Goal: Obtain resource: Download file/media

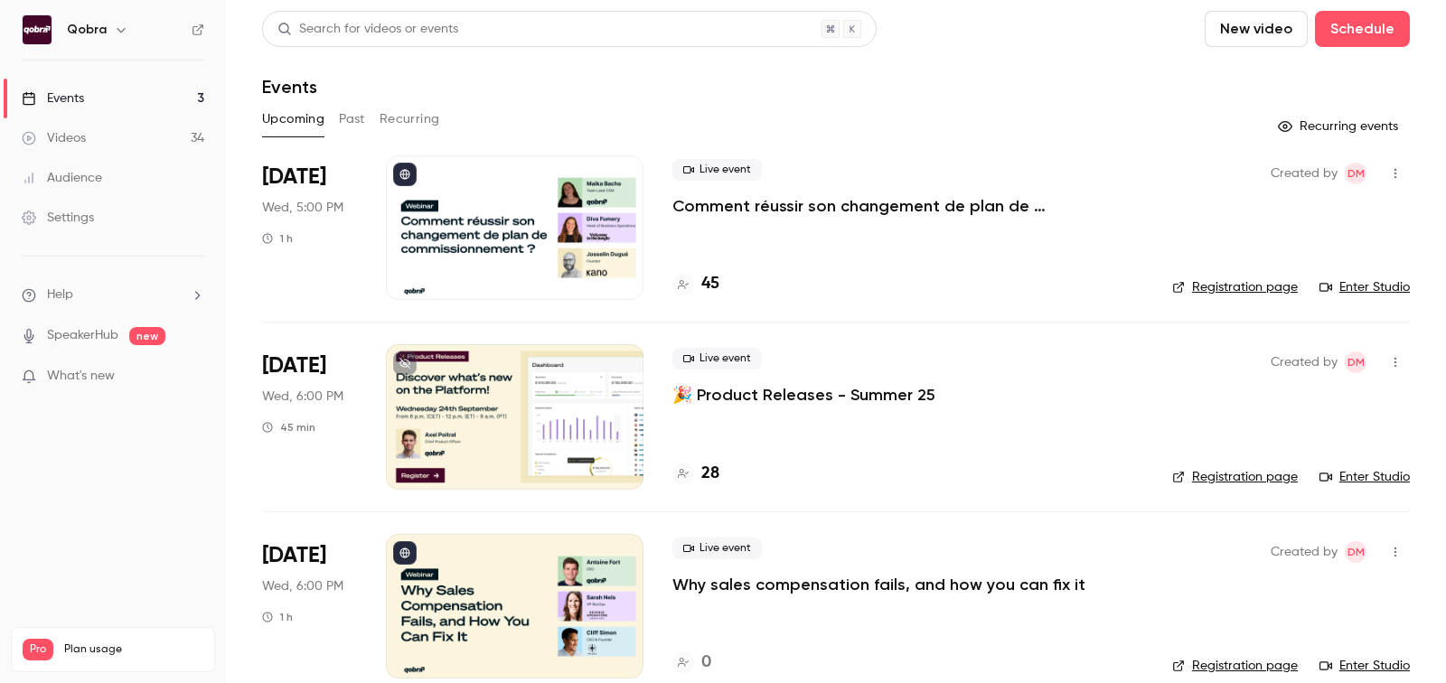
click at [716, 291] on h4 "45" at bounding box center [710, 284] width 18 height 24
click at [1367, 290] on link "Enter Studio" at bounding box center [1364, 287] width 90 height 18
click at [1361, 288] on link "Enter Studio" at bounding box center [1364, 287] width 90 height 18
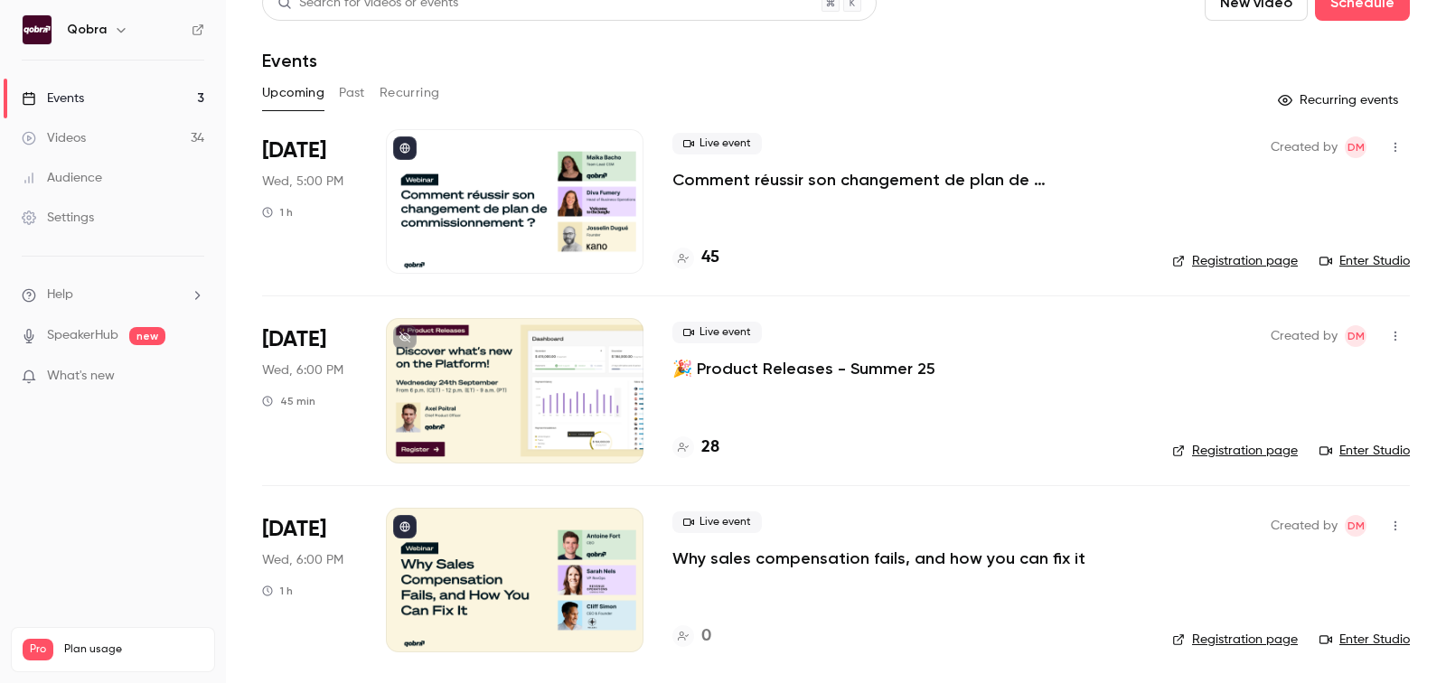
click at [709, 449] on h4 "28" at bounding box center [710, 447] width 18 height 24
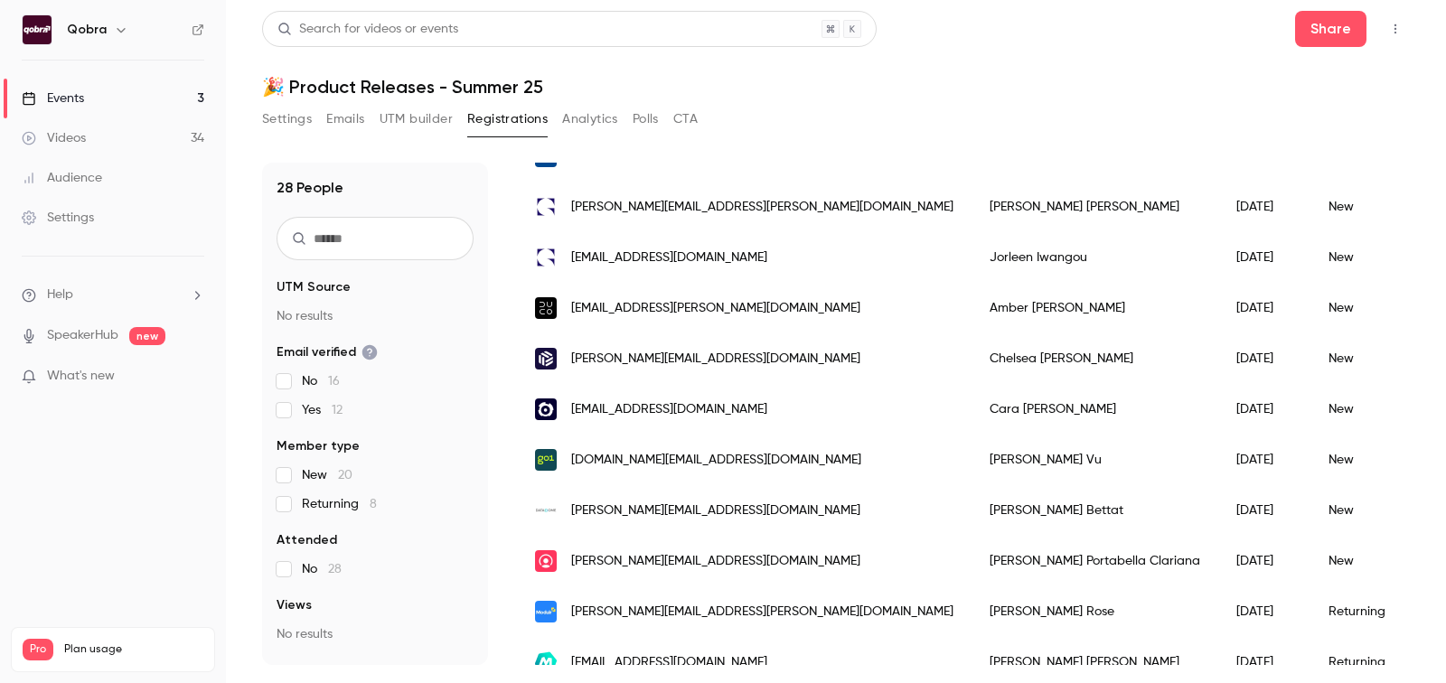
scroll to position [368, 0]
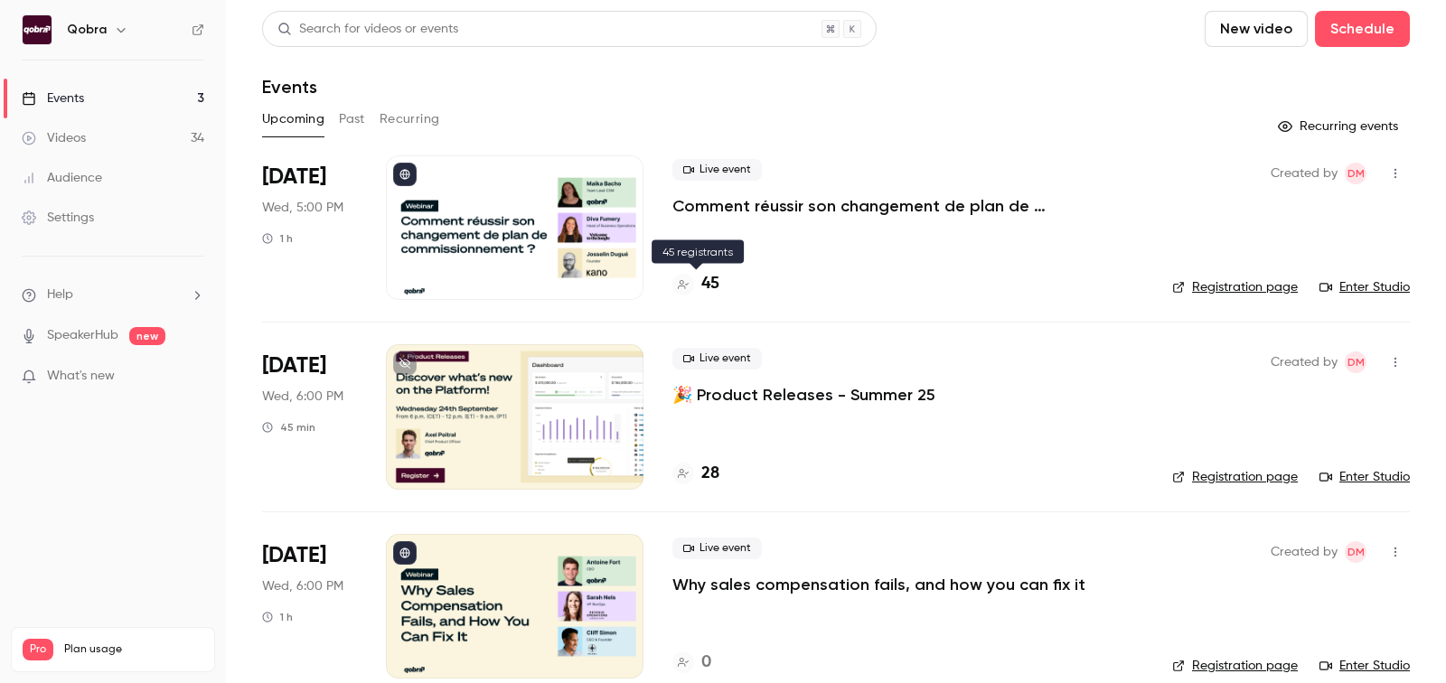
click at [707, 289] on h4 "45" at bounding box center [710, 284] width 18 height 24
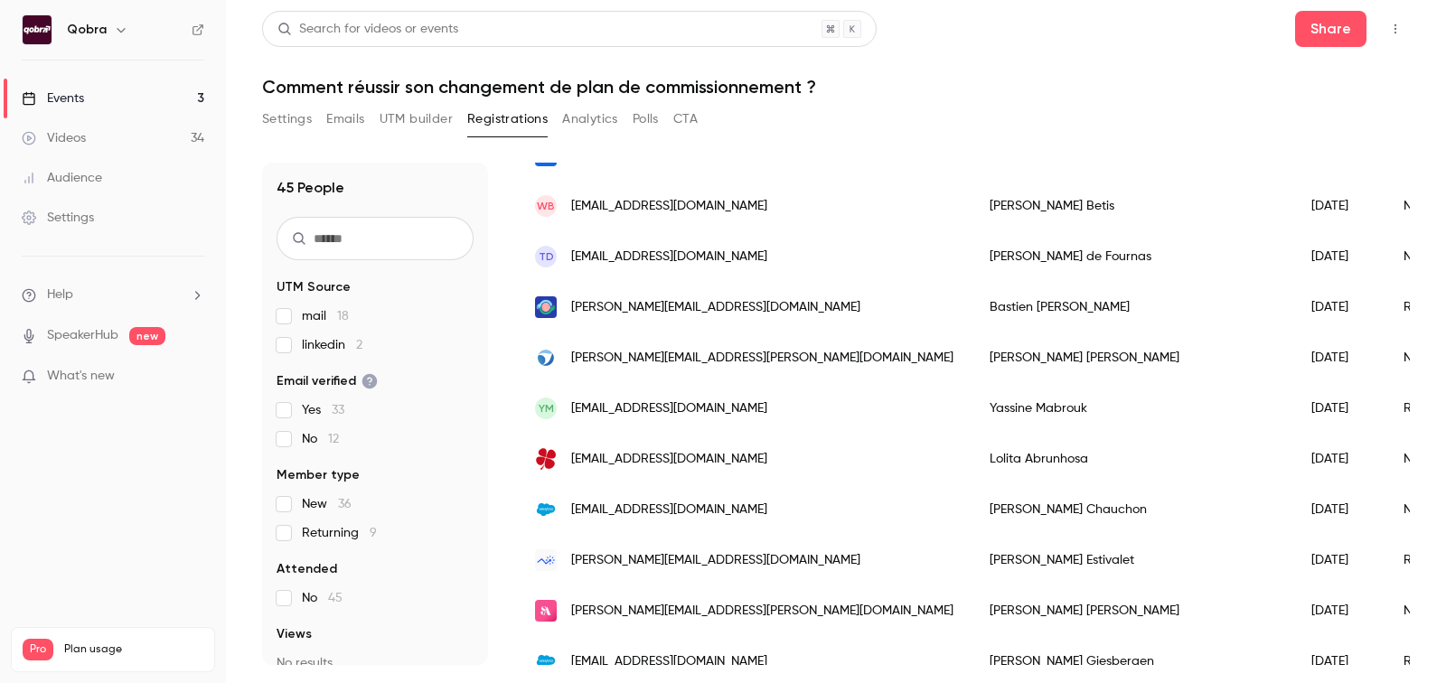
scroll to position [1945, 0]
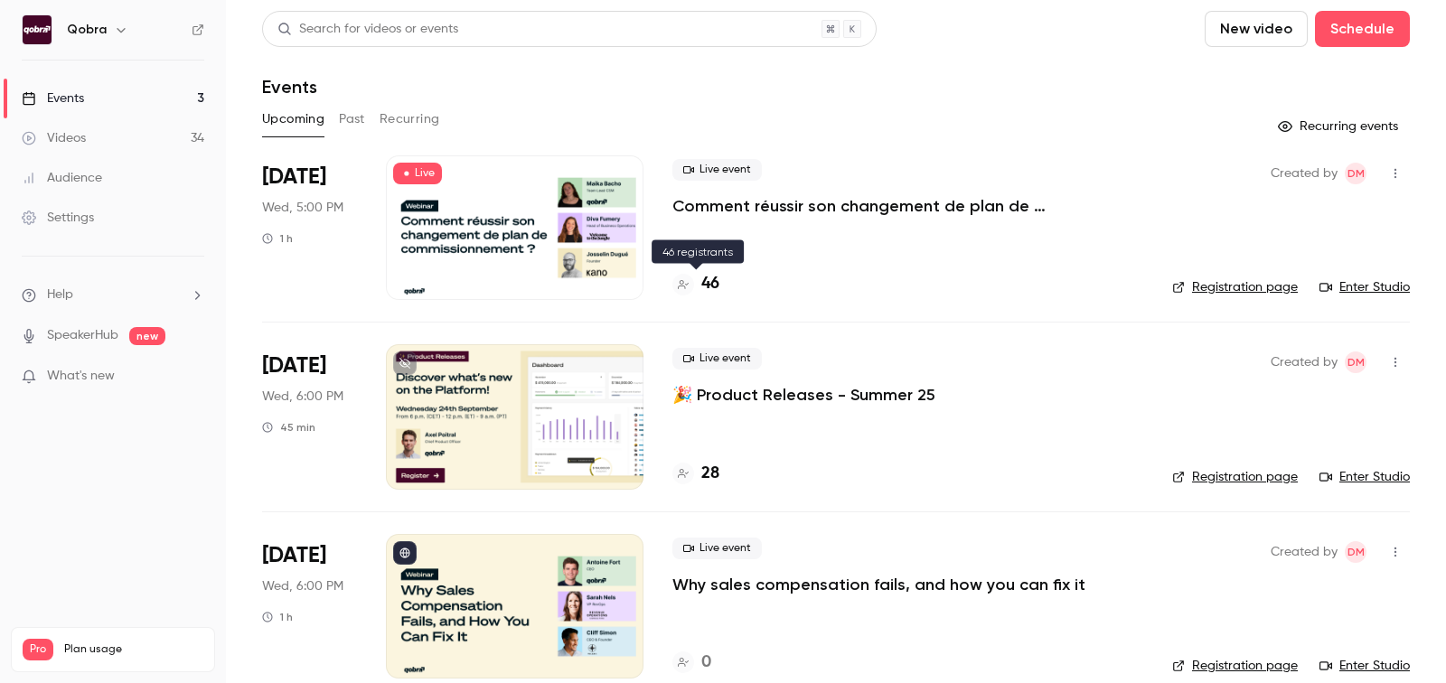
click at [712, 284] on h4 "46" at bounding box center [710, 284] width 18 height 24
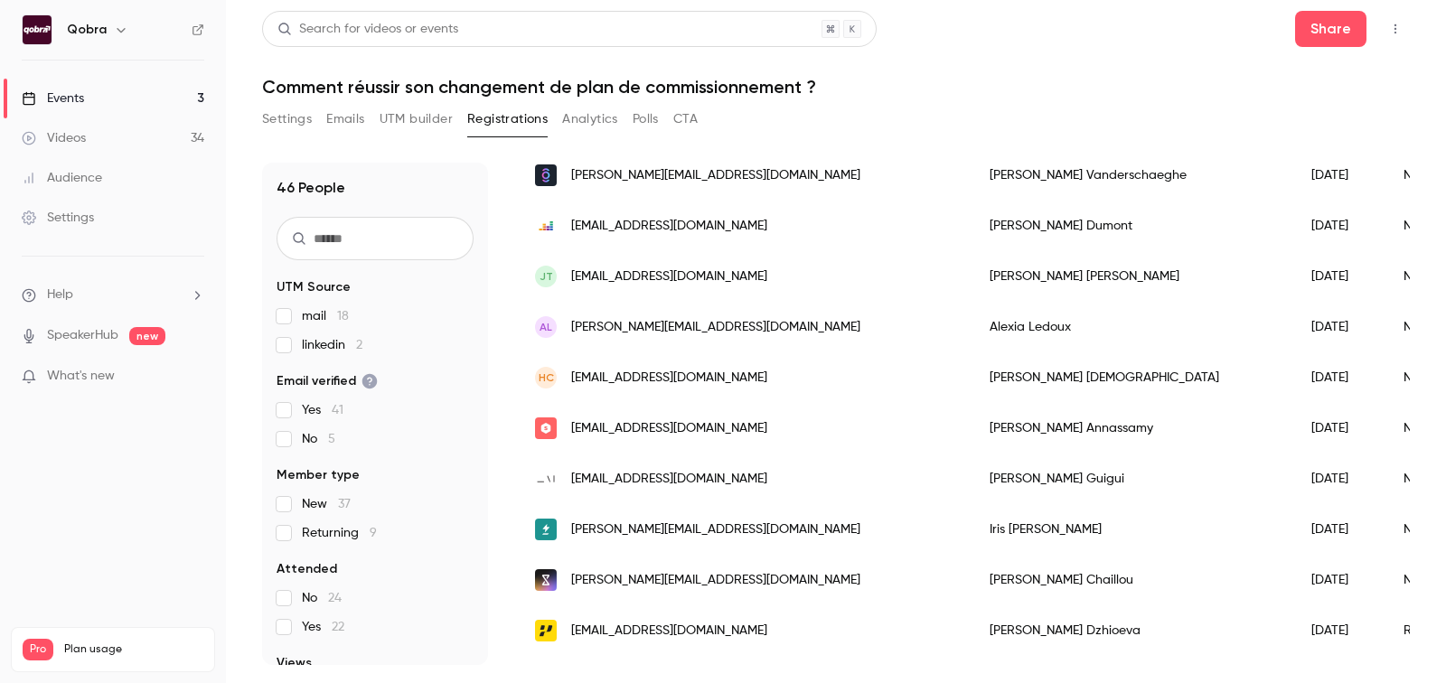
scroll to position [567, 0]
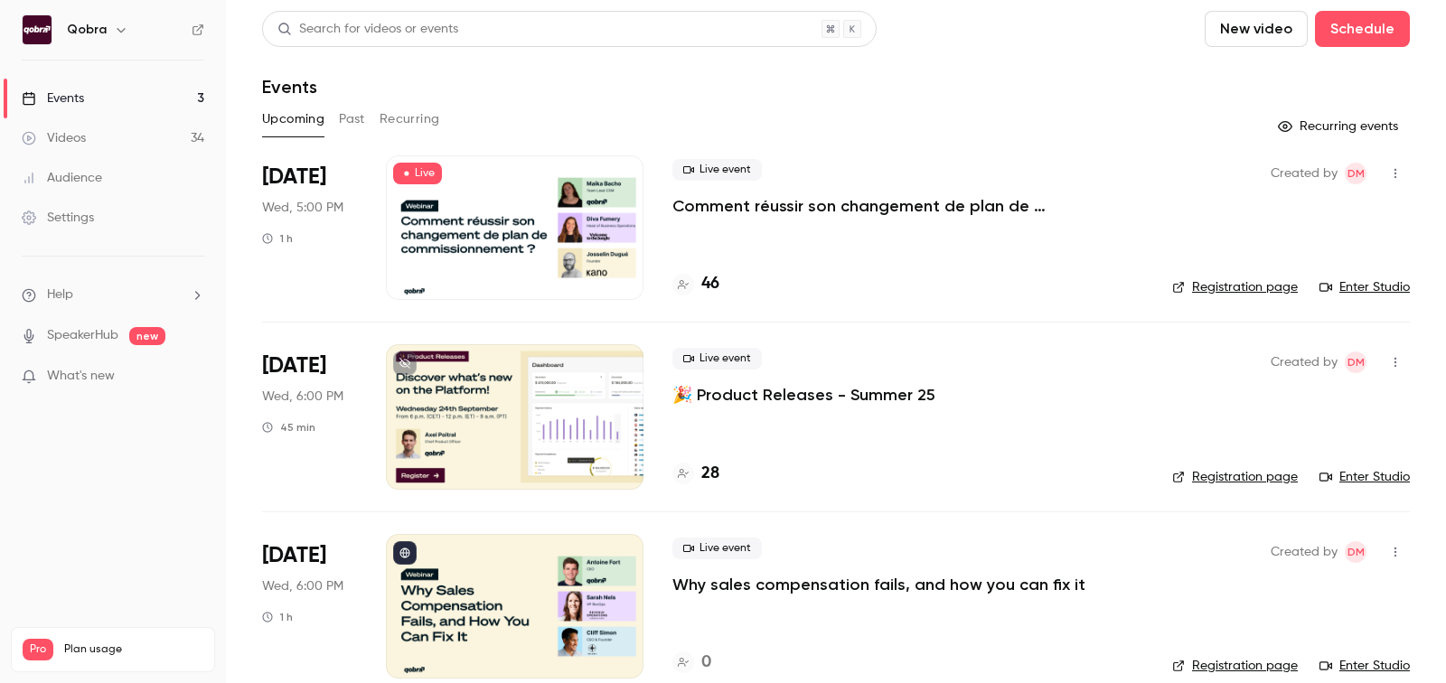
scroll to position [26, 0]
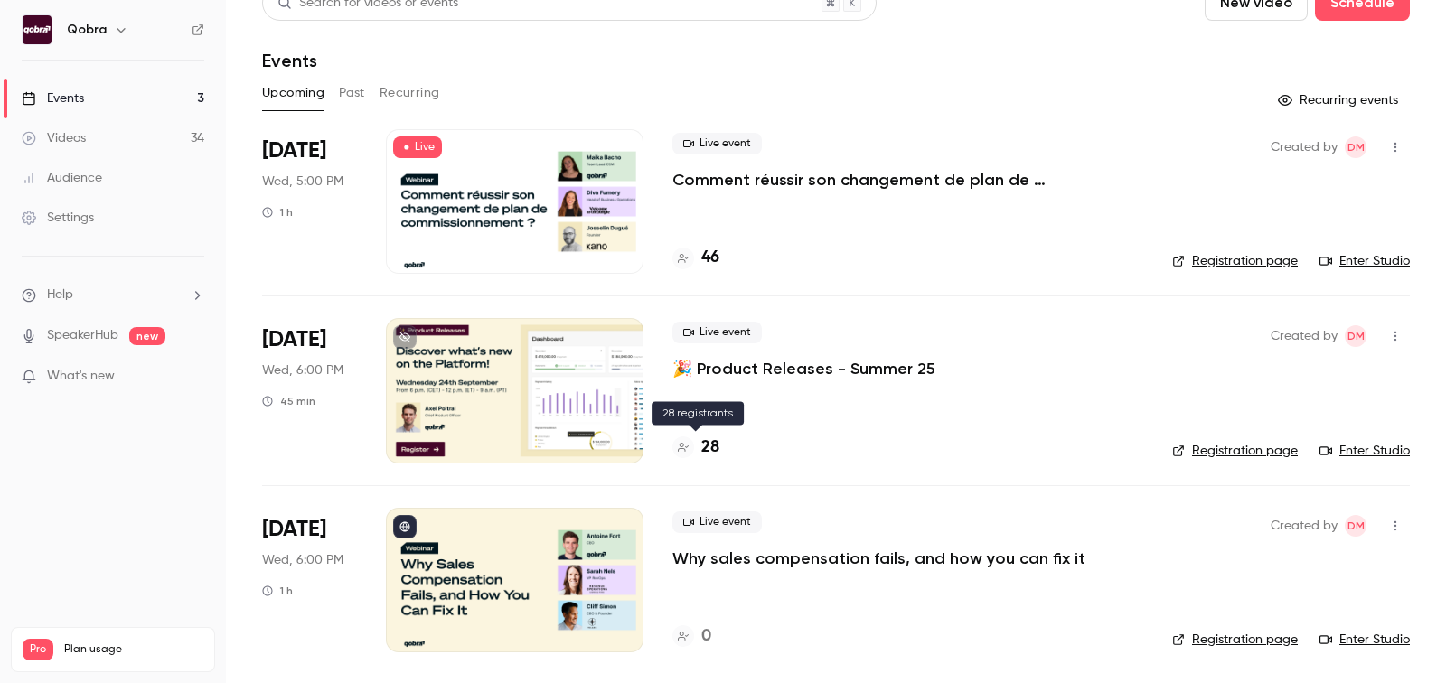
click at [718, 444] on h4 "28" at bounding box center [710, 447] width 18 height 24
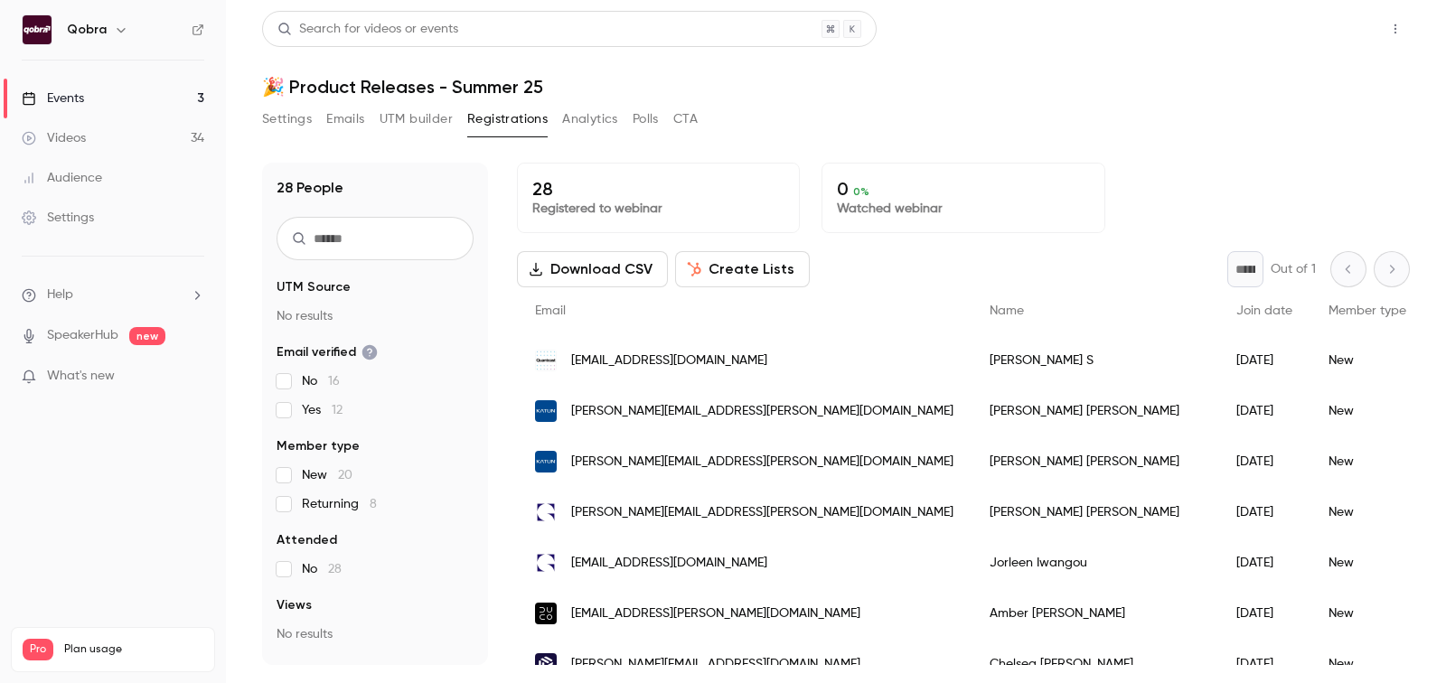
click at [1308, 35] on button "Share" at bounding box center [1330, 29] width 71 height 36
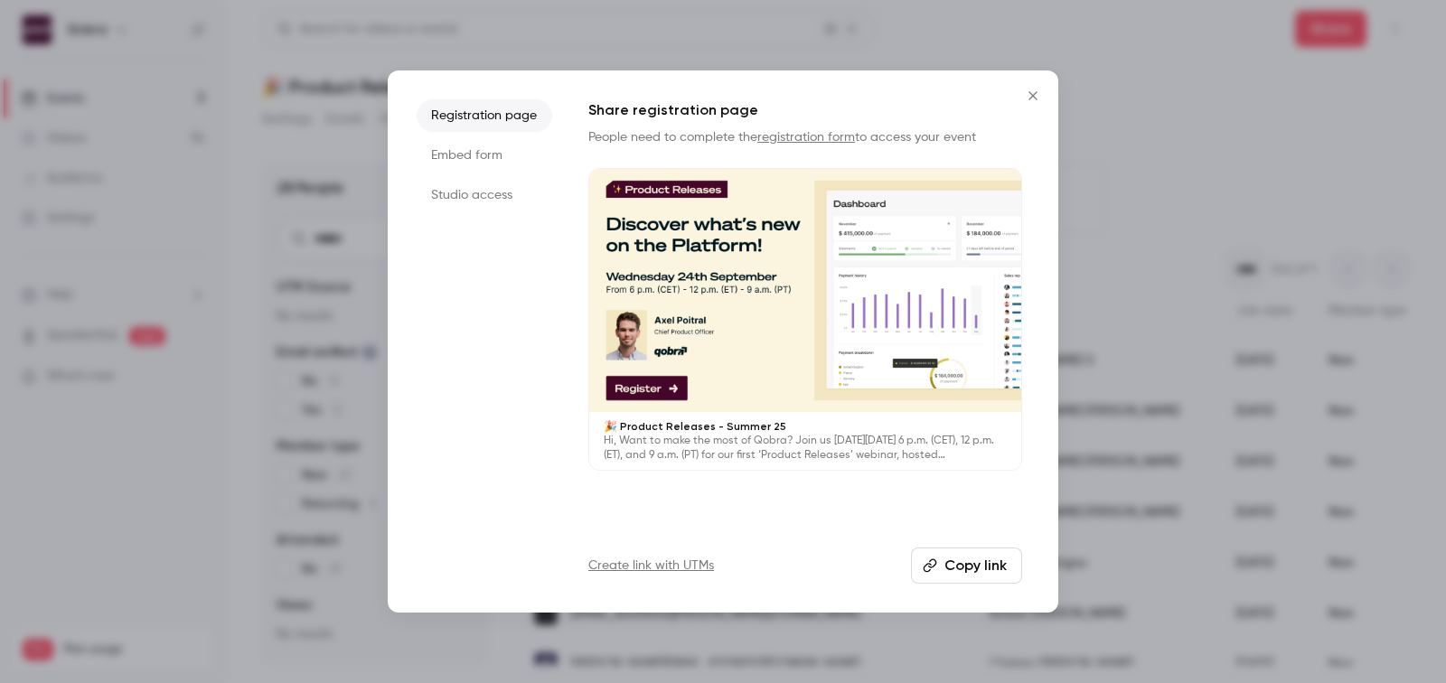
click at [959, 555] on button "Copy link" at bounding box center [966, 565] width 111 height 36
click at [958, 568] on button "Copy link" at bounding box center [966, 565] width 111 height 36
click at [1034, 102] on icon "Close" at bounding box center [1033, 96] width 22 height 14
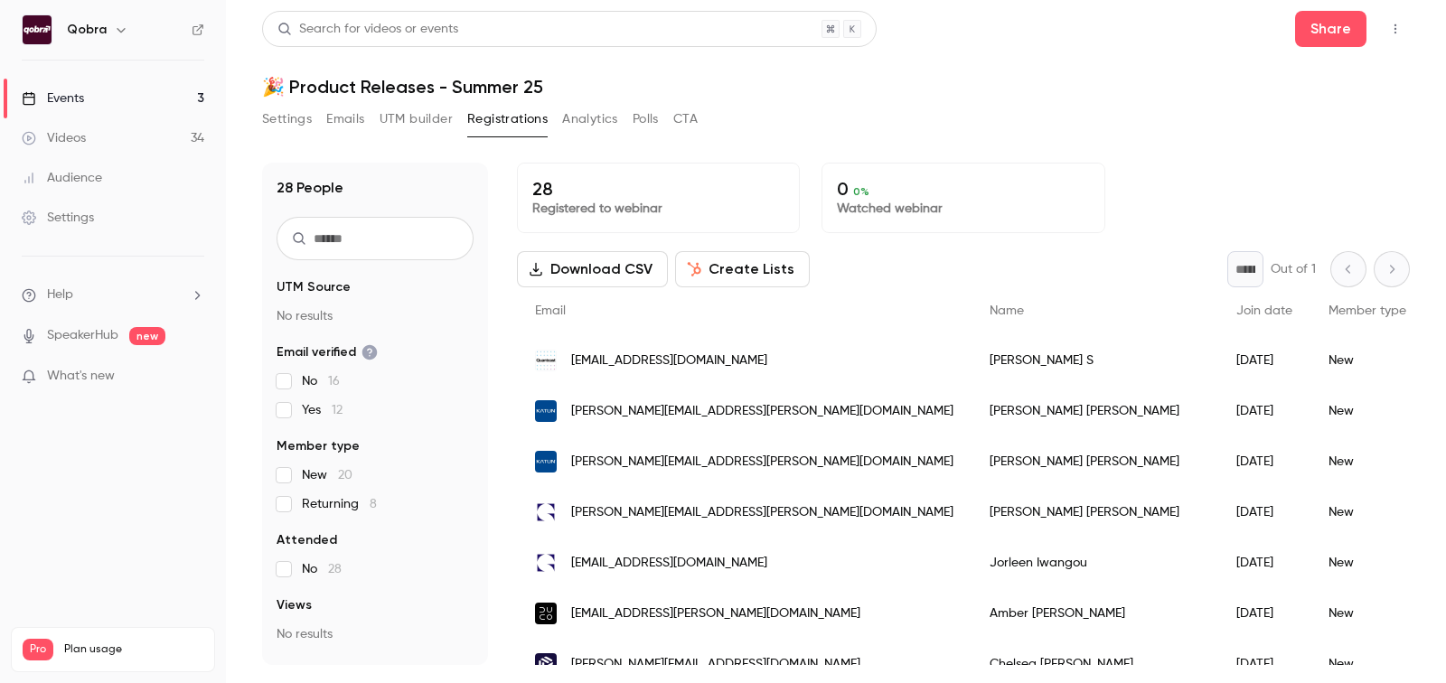
click at [110, 93] on link "Events 3" at bounding box center [113, 99] width 226 height 40
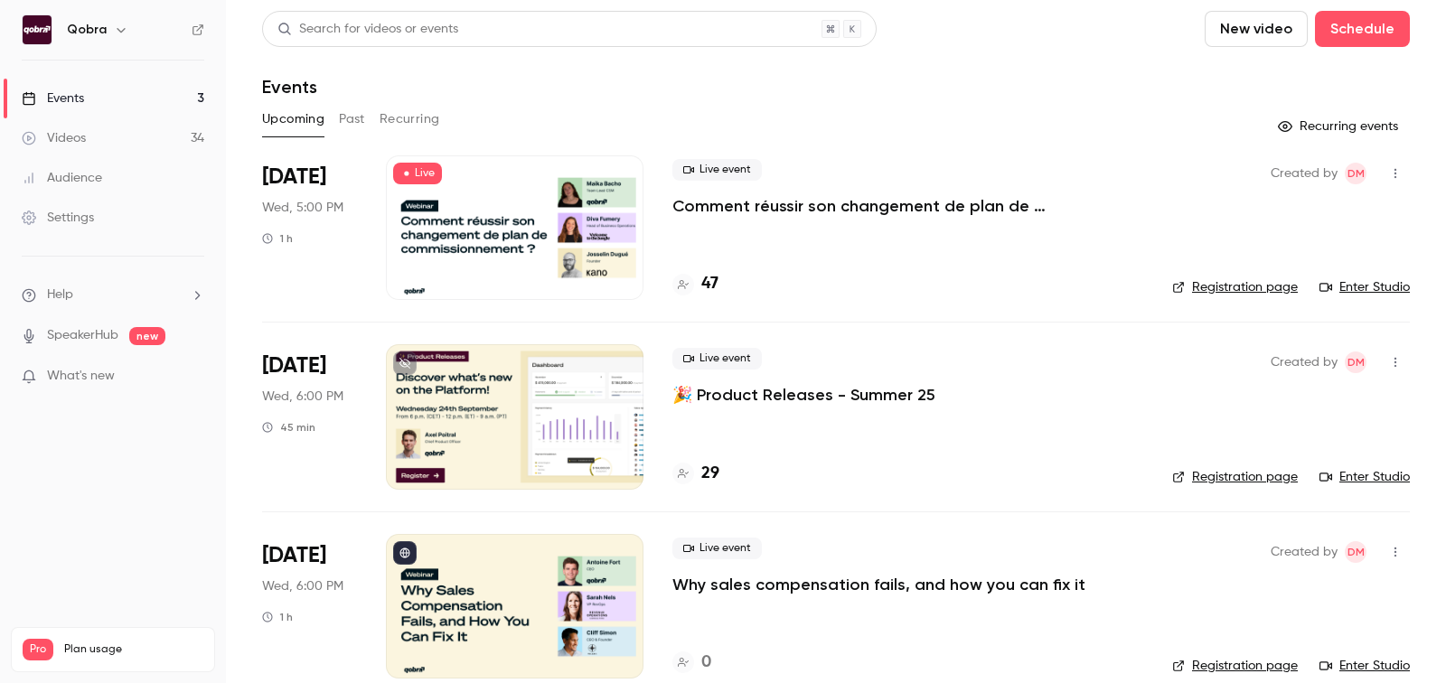
click at [709, 284] on h4 "47" at bounding box center [709, 284] width 17 height 24
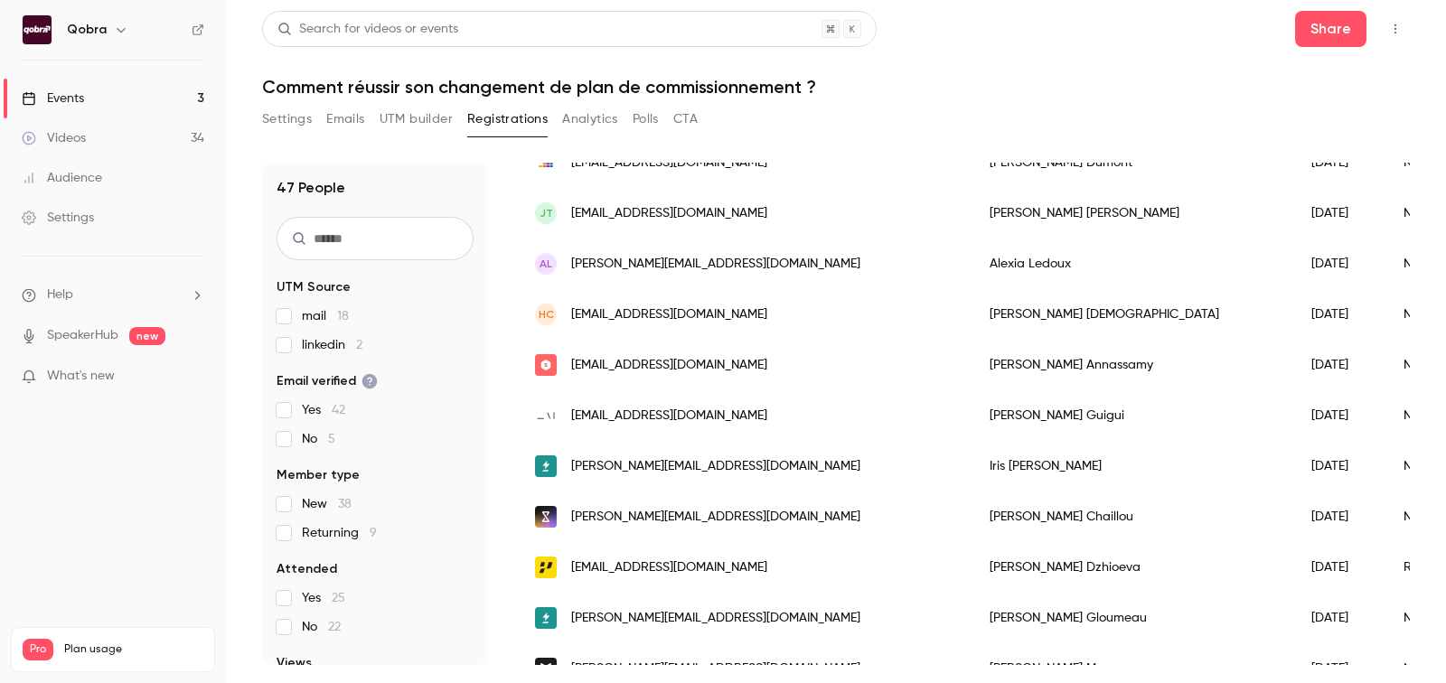
scroll to position [661, 0]
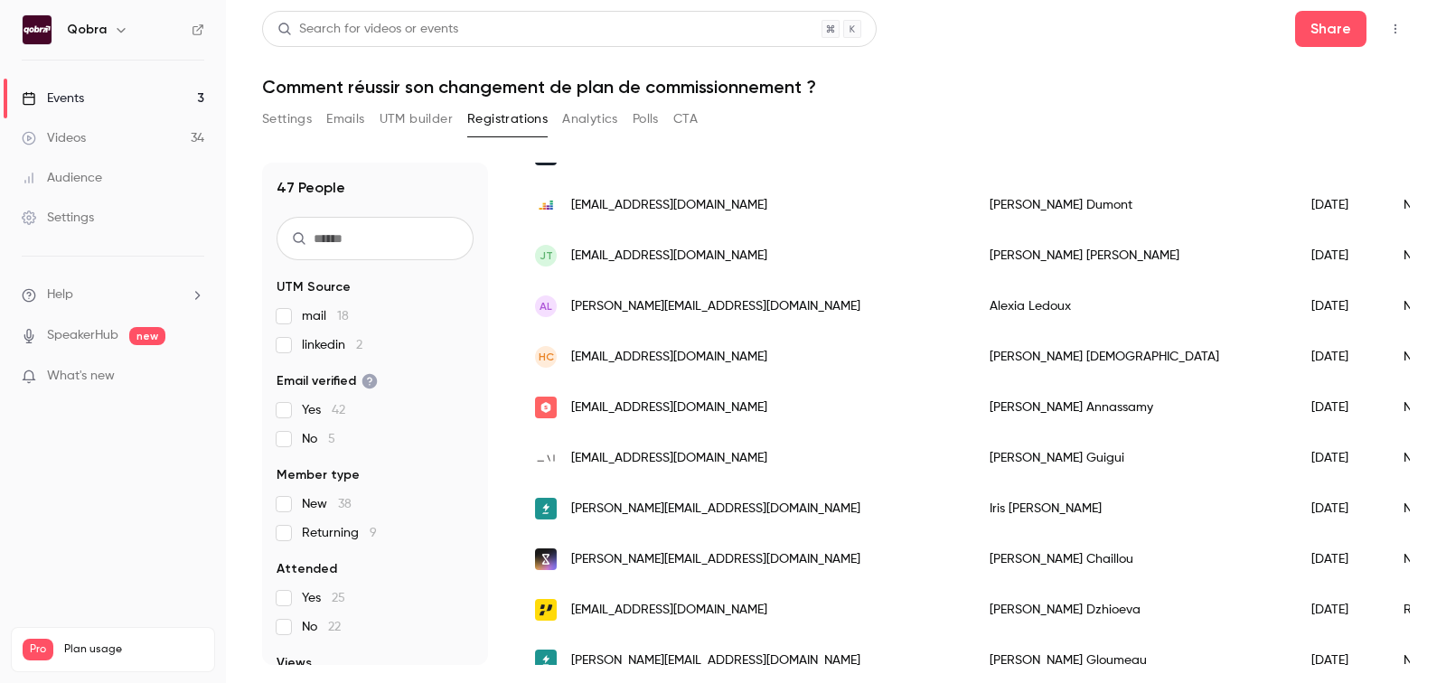
click at [74, 95] on div "Events" at bounding box center [53, 98] width 62 height 18
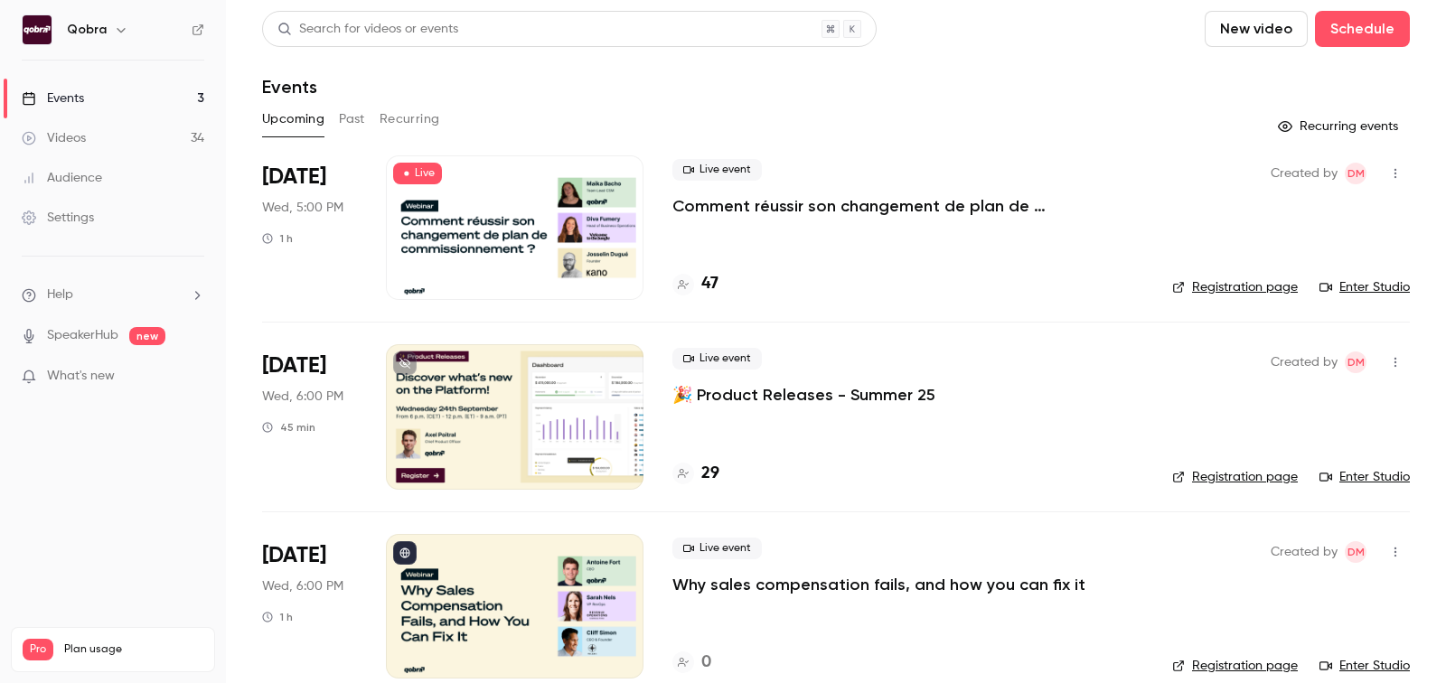
scroll to position [26, 0]
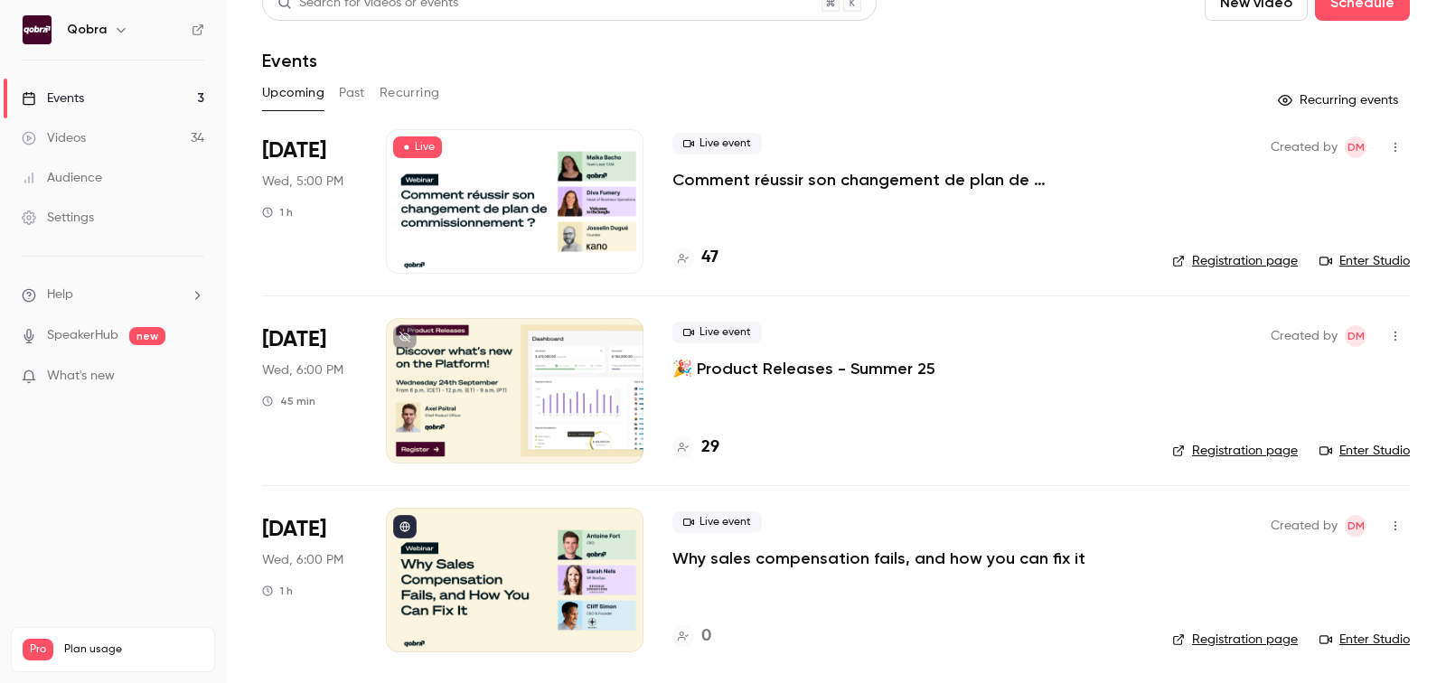
click at [1339, 451] on link "Enter Studio" at bounding box center [1364, 451] width 90 height 18
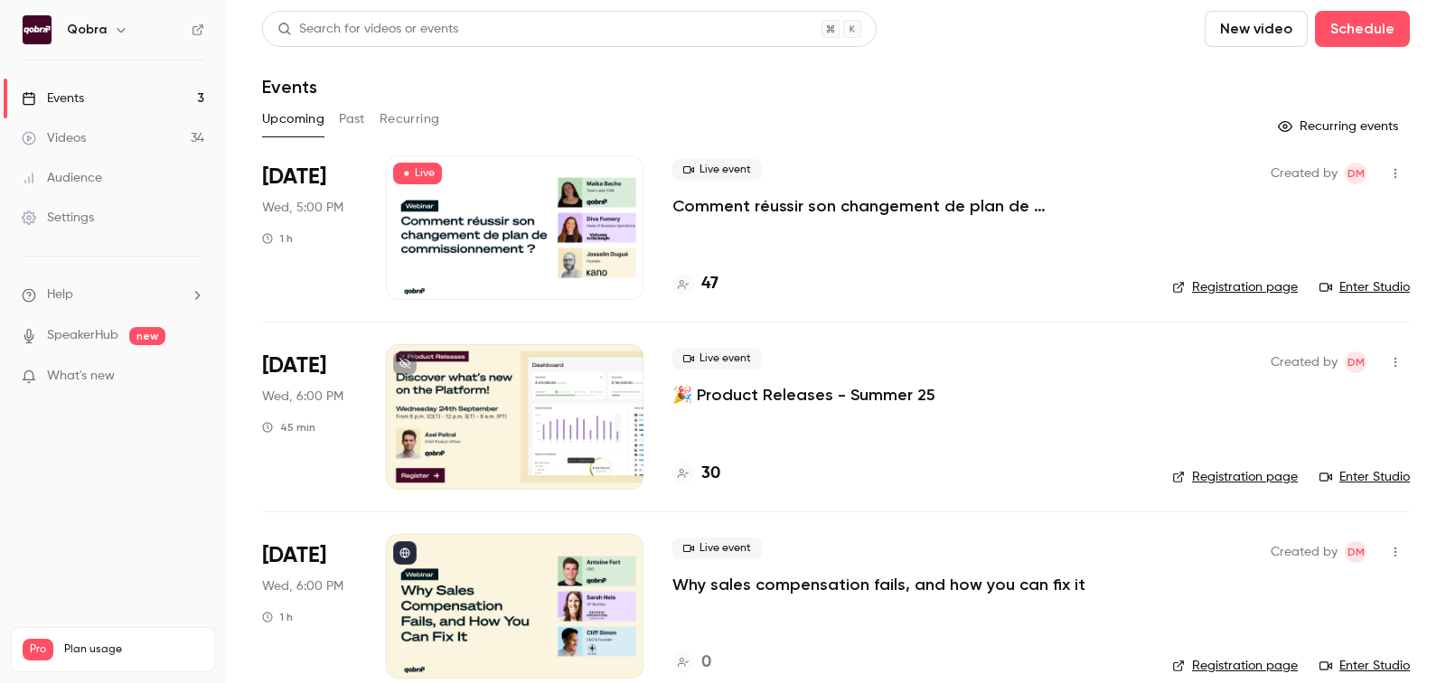
scroll to position [26, 0]
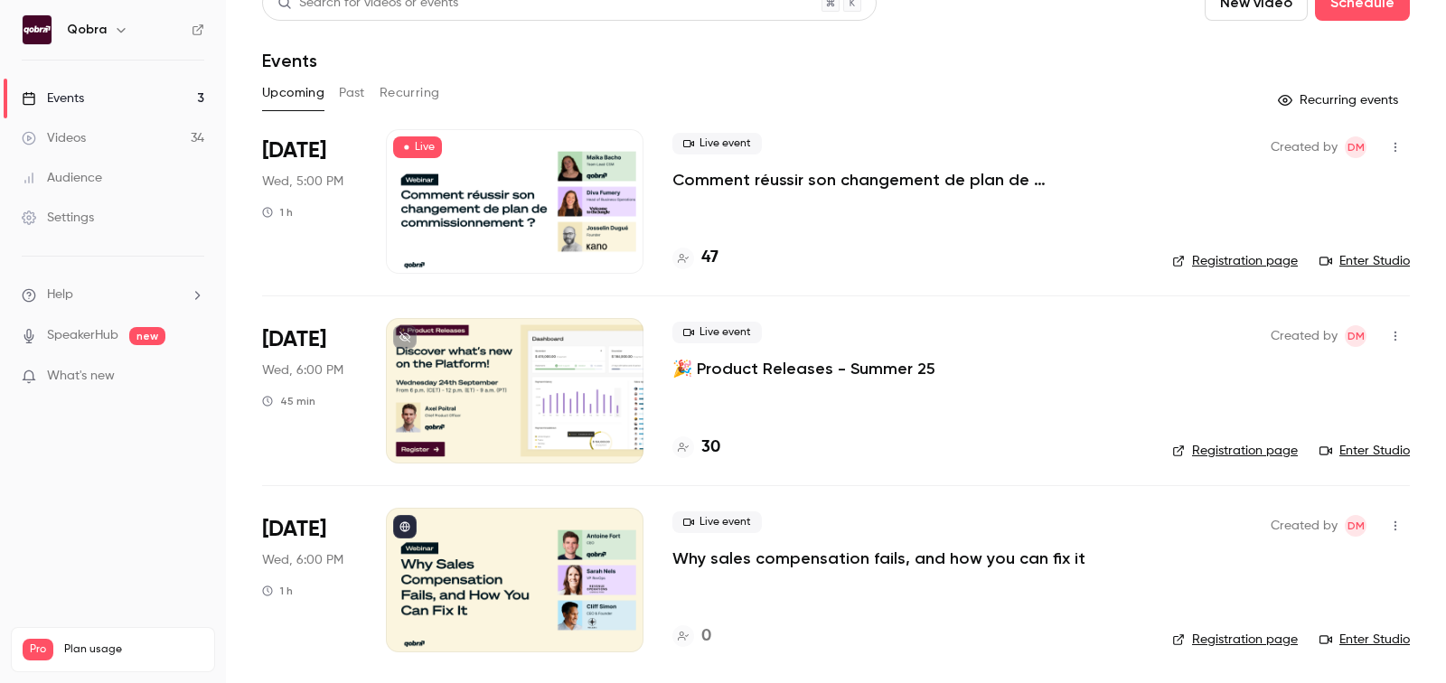
click at [1366, 449] on link "Enter Studio" at bounding box center [1364, 451] width 90 height 18
click at [1379, 447] on link "Enter Studio" at bounding box center [1364, 451] width 90 height 18
click at [699, 451] on div "30" at bounding box center [696, 447] width 48 height 24
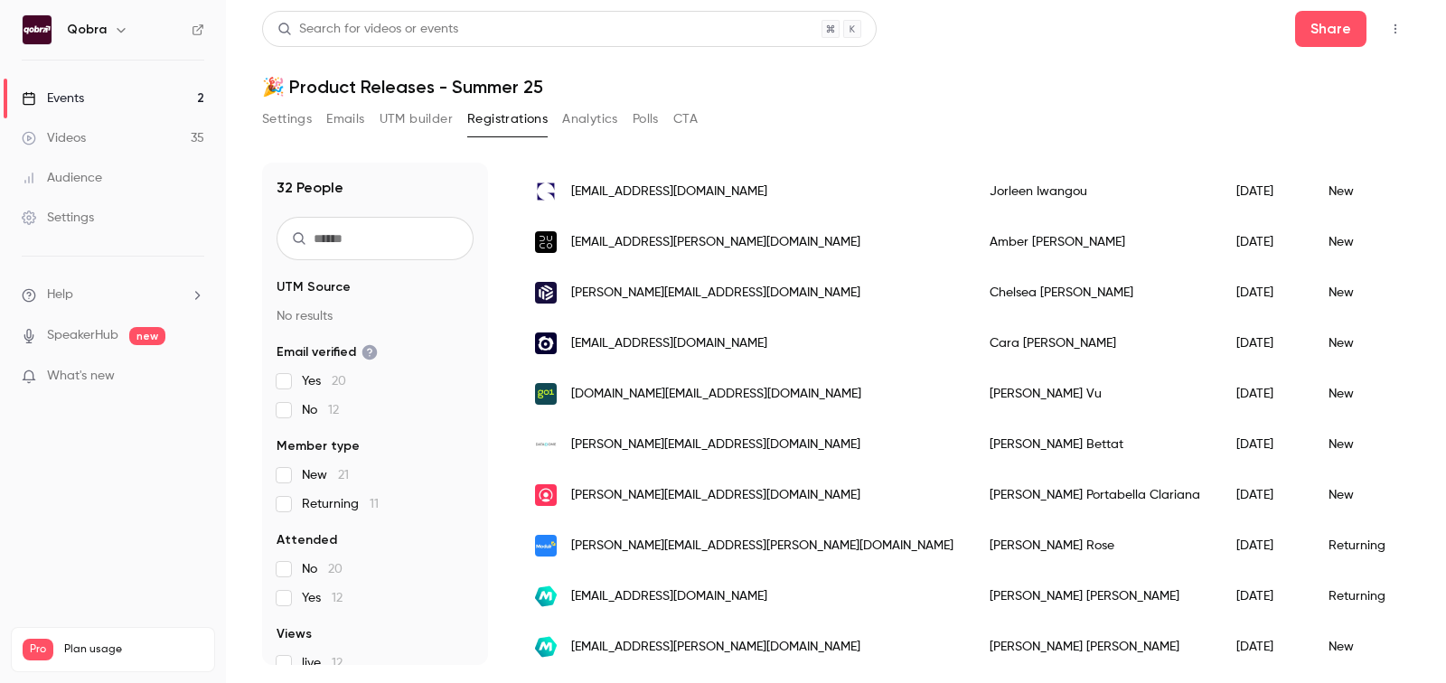
scroll to position [715, 0]
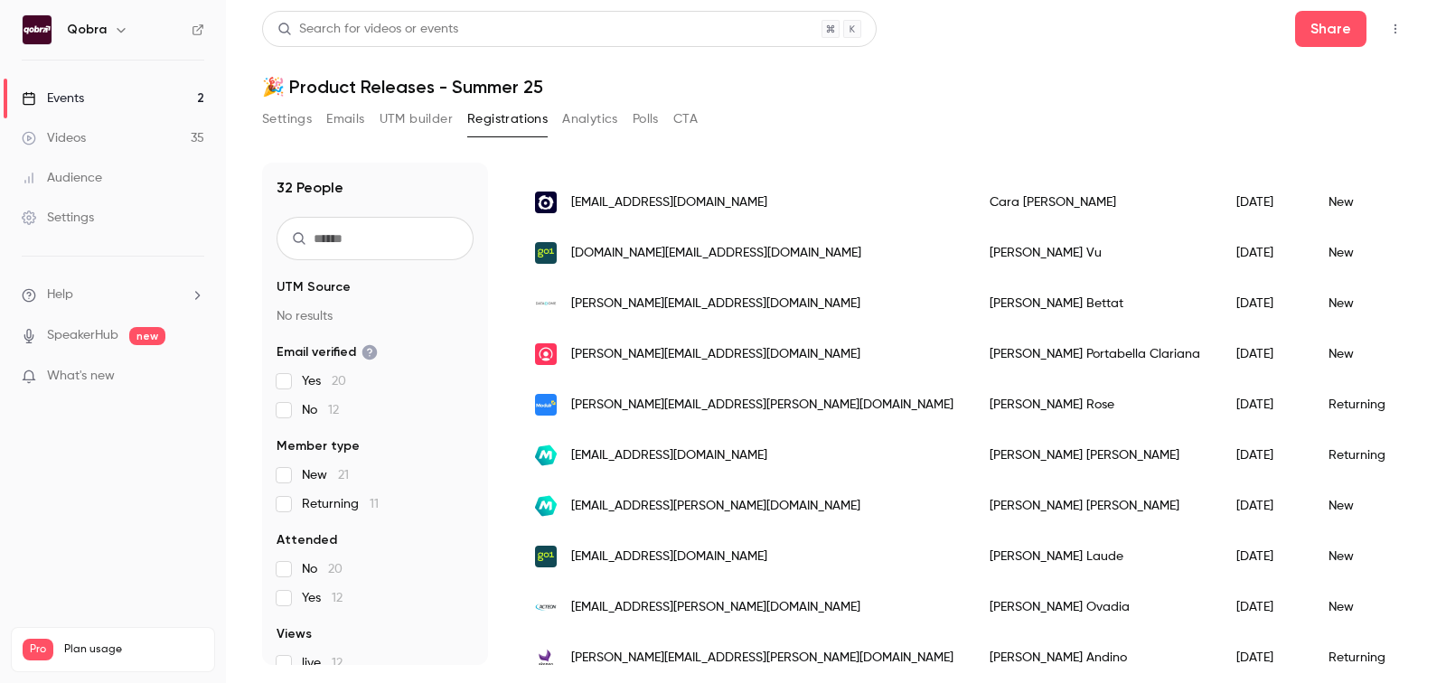
click at [134, 107] on link "Events 2" at bounding box center [113, 99] width 226 height 40
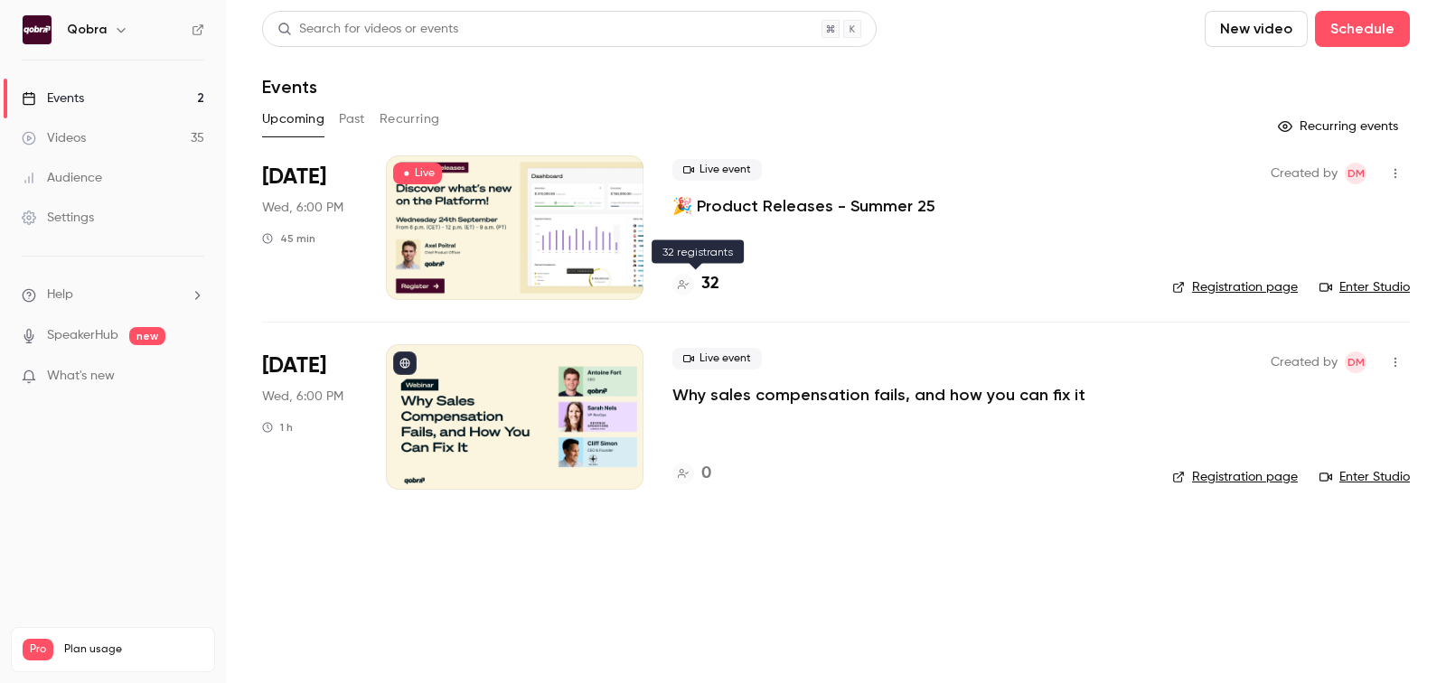
click at [703, 280] on h4 "32" at bounding box center [710, 284] width 18 height 24
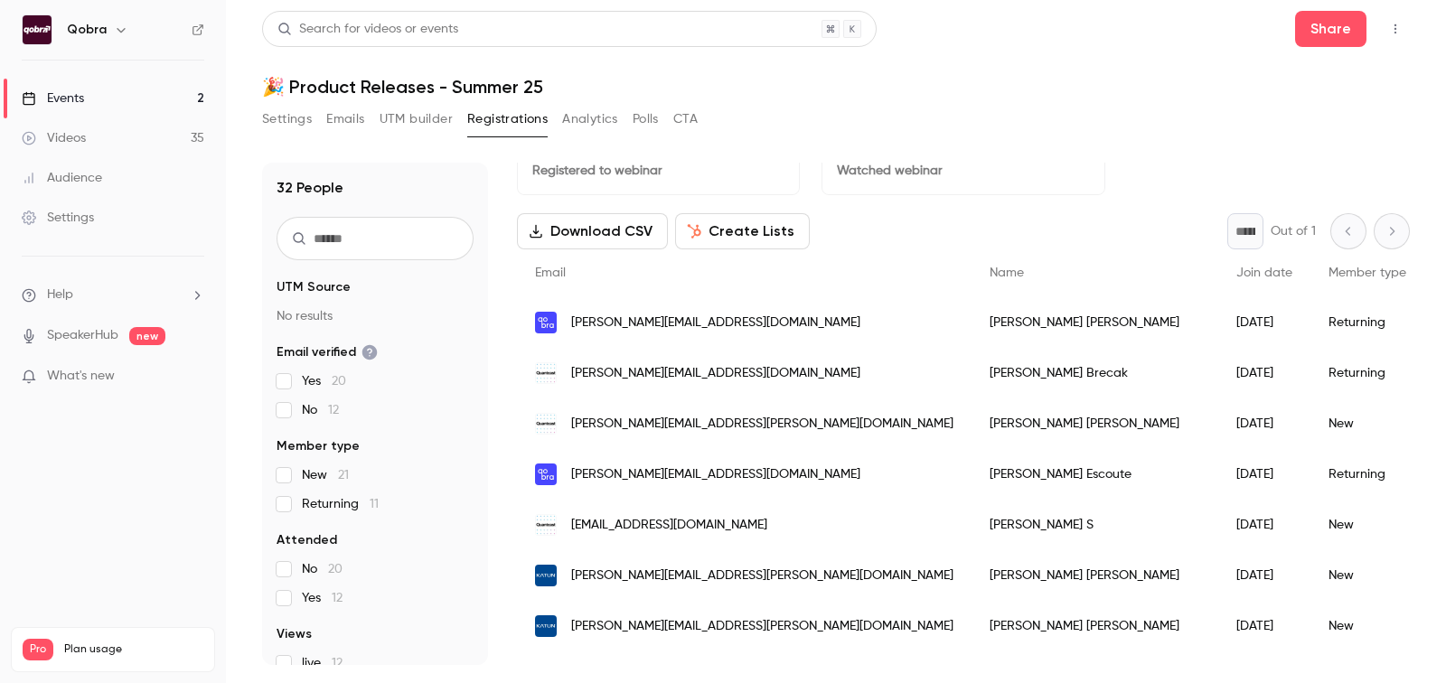
scroll to position [59, 0]
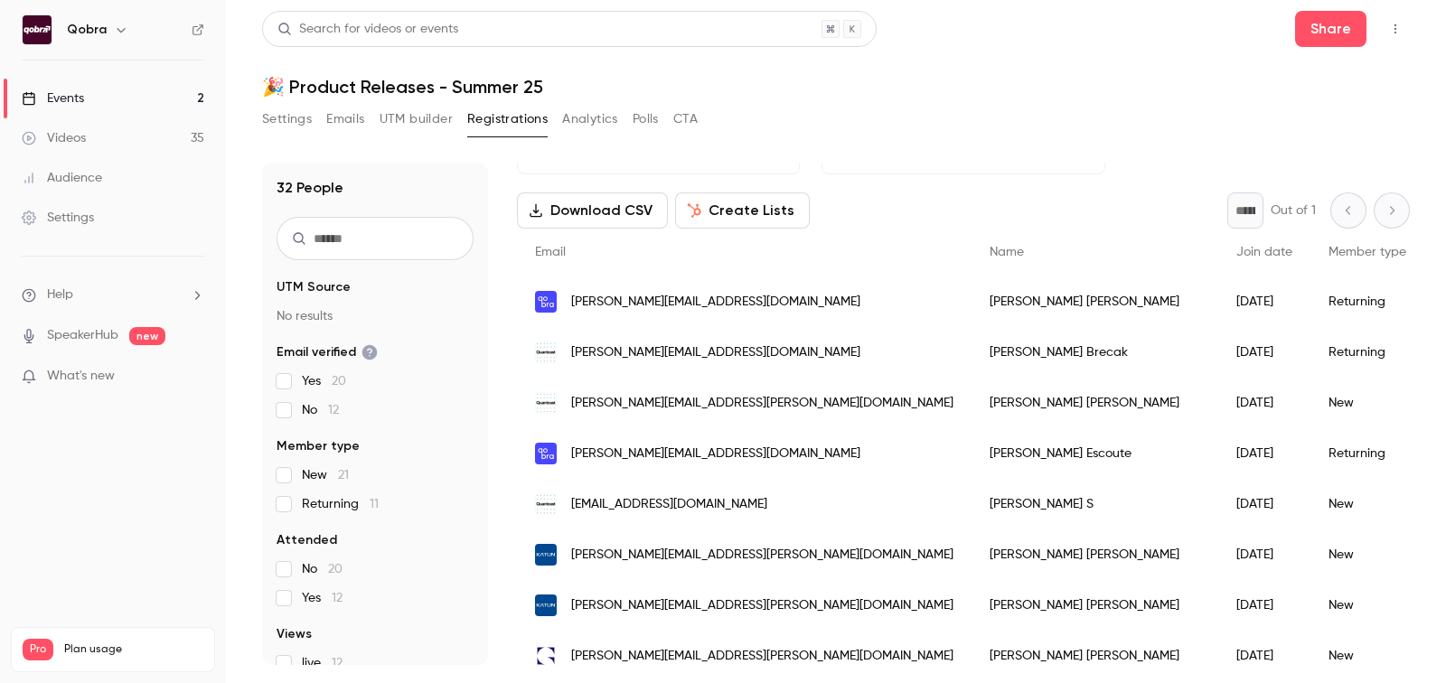
click at [633, 341] on div "[PERSON_NAME][EMAIL_ADDRESS][DOMAIN_NAME]" at bounding box center [744, 352] width 454 height 51
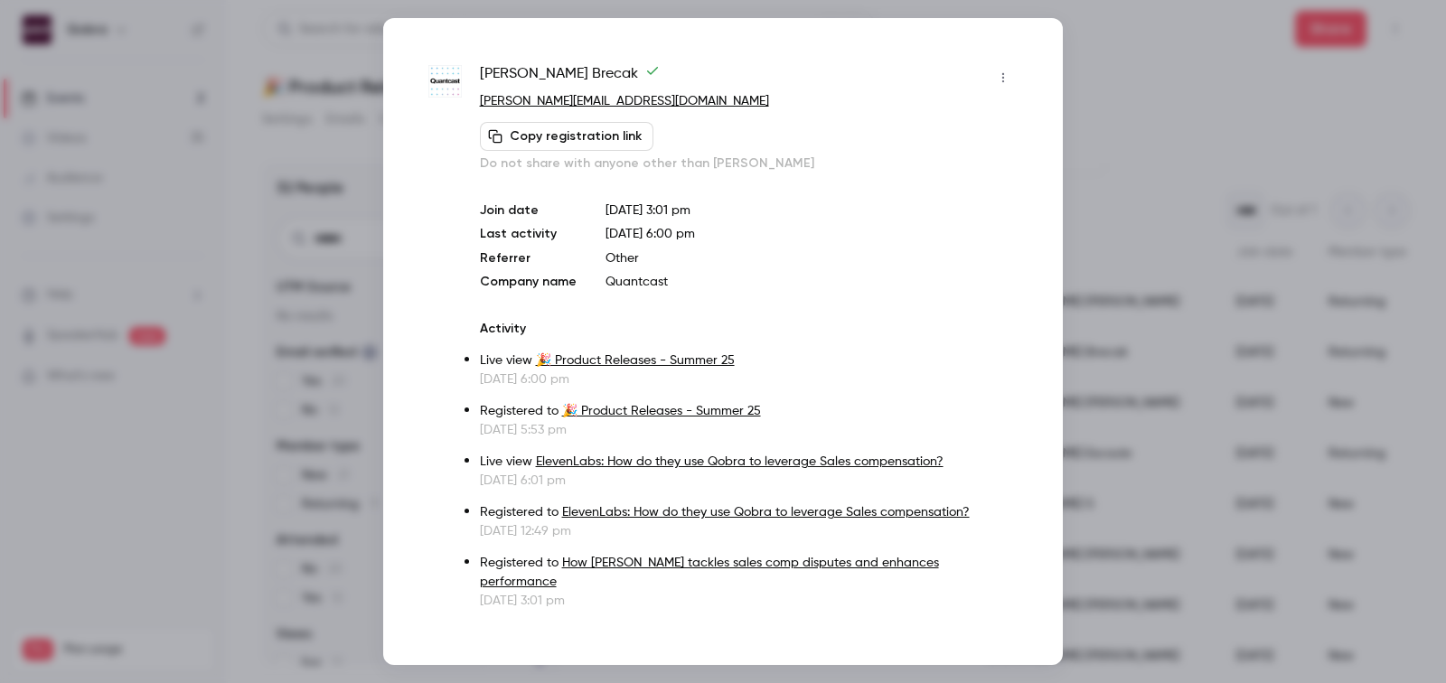
click at [1160, 182] on div at bounding box center [723, 341] width 1446 height 683
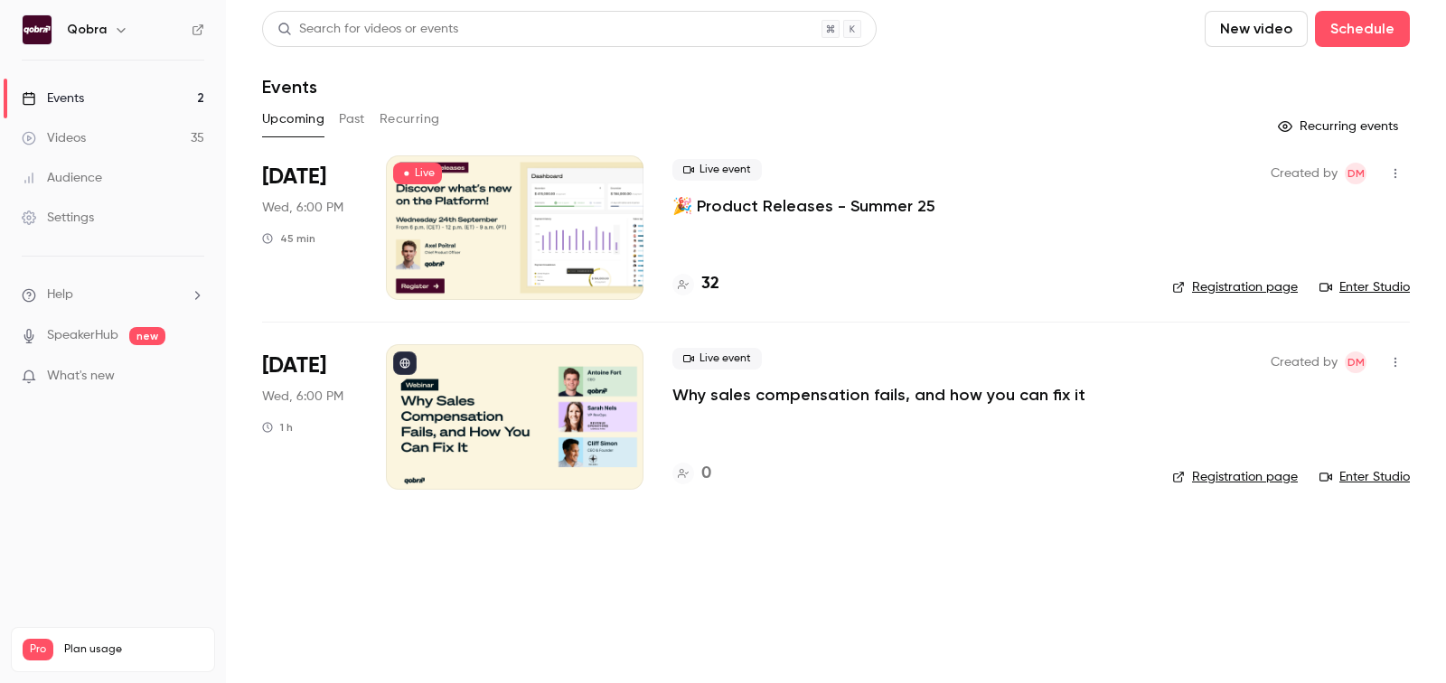
click at [354, 114] on button "Past" at bounding box center [352, 119] width 26 height 29
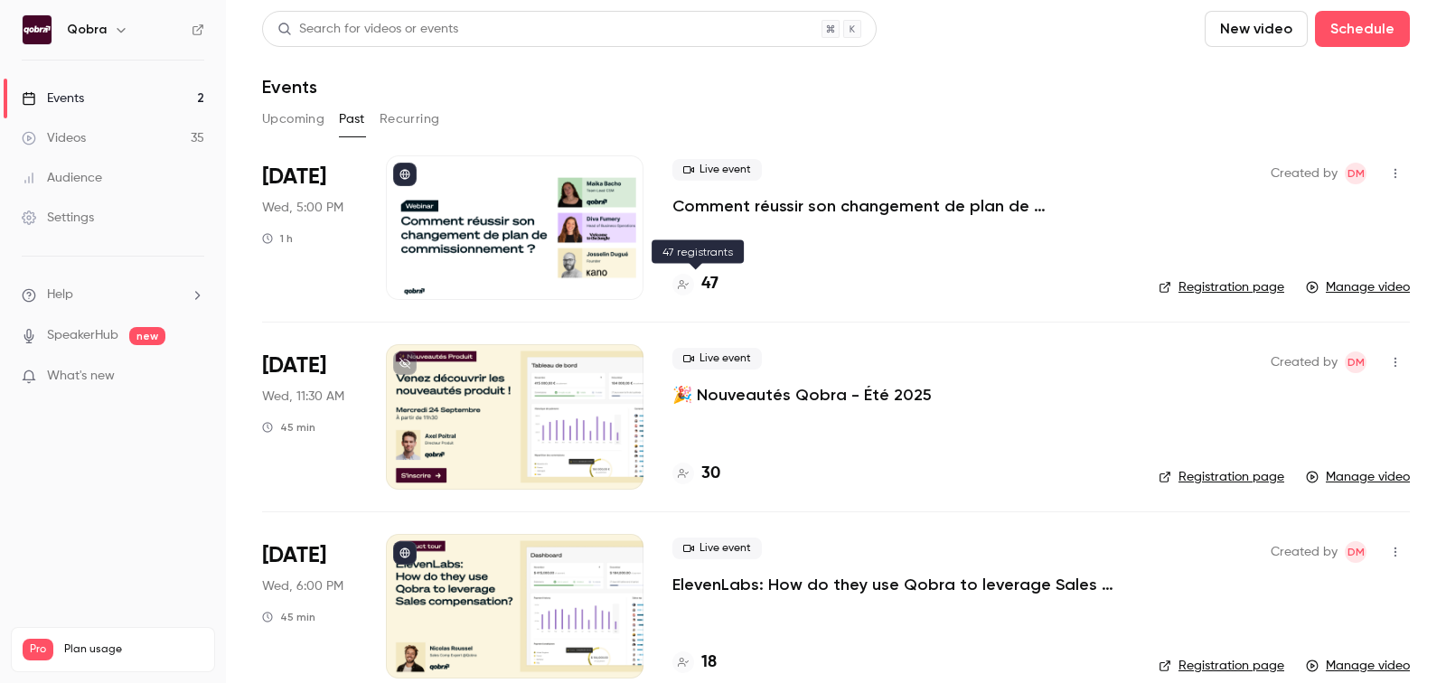
click at [708, 286] on h4 "47" at bounding box center [709, 284] width 17 height 24
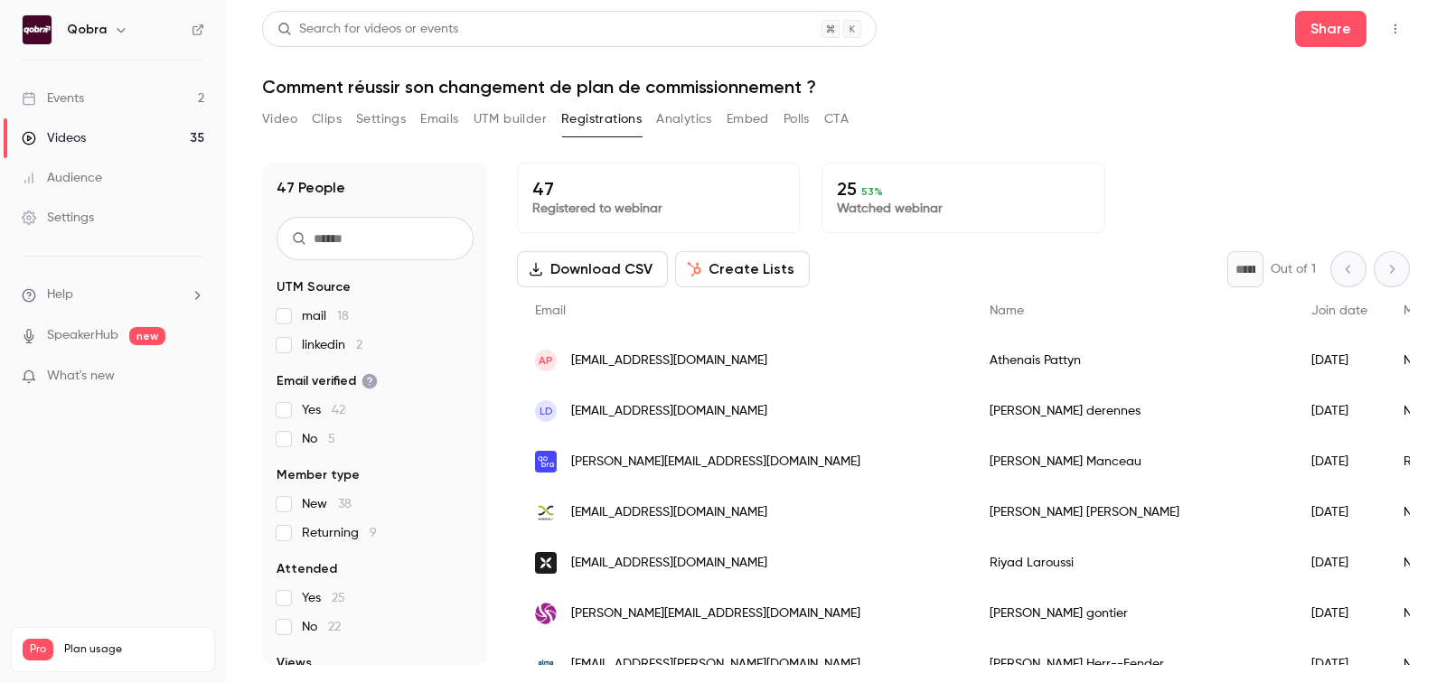
click at [587, 270] on button "Download CSV" at bounding box center [592, 269] width 151 height 36
click at [80, 388] on li "What's new" at bounding box center [113, 378] width 182 height 23
click at [74, 381] on span "What's new" at bounding box center [81, 376] width 68 height 19
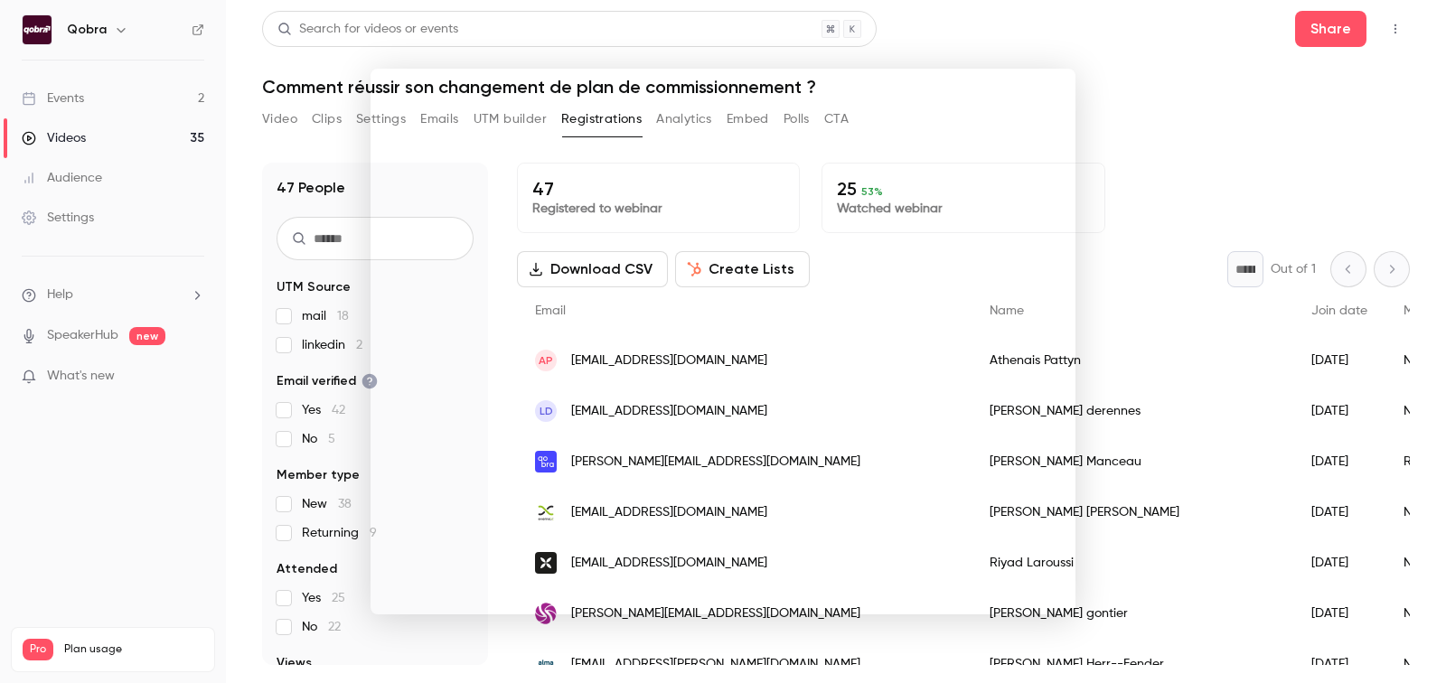
click at [163, 106] on div at bounding box center [723, 341] width 1446 height 683
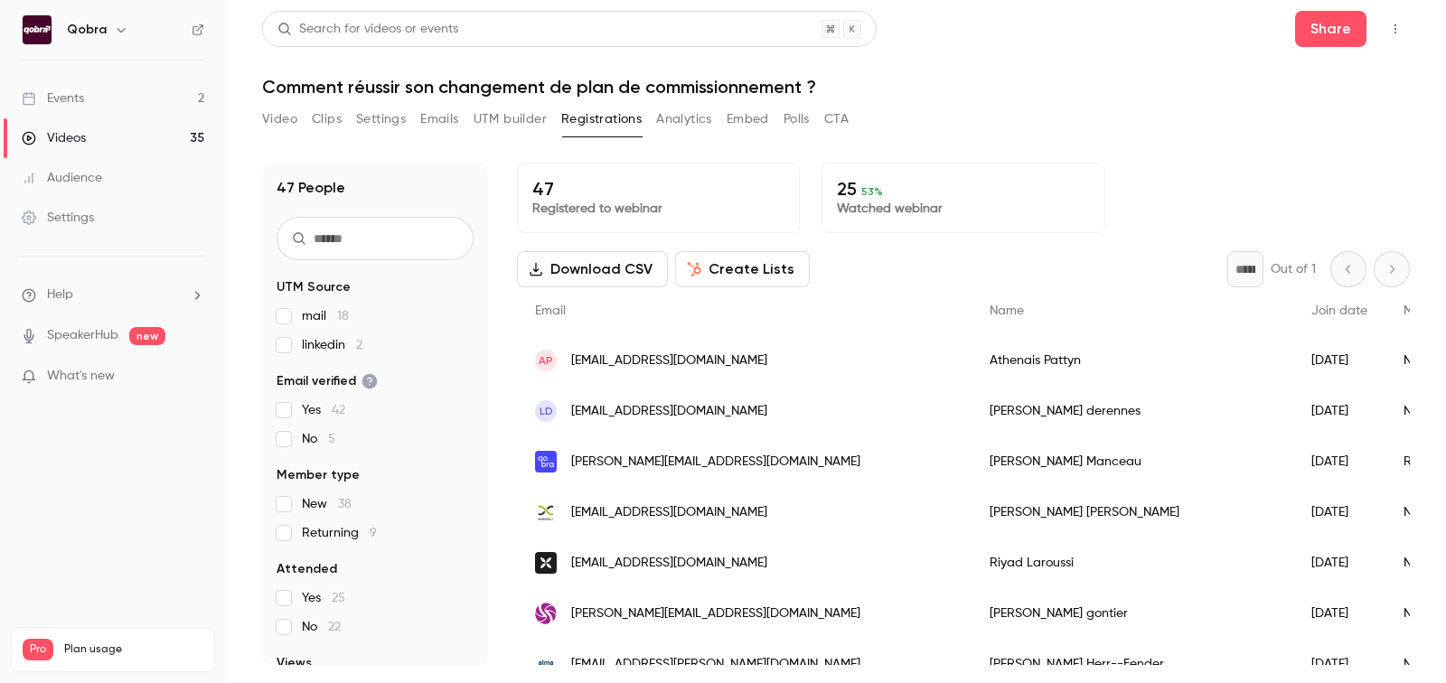
click at [112, 97] on link "Events 2" at bounding box center [113, 99] width 226 height 40
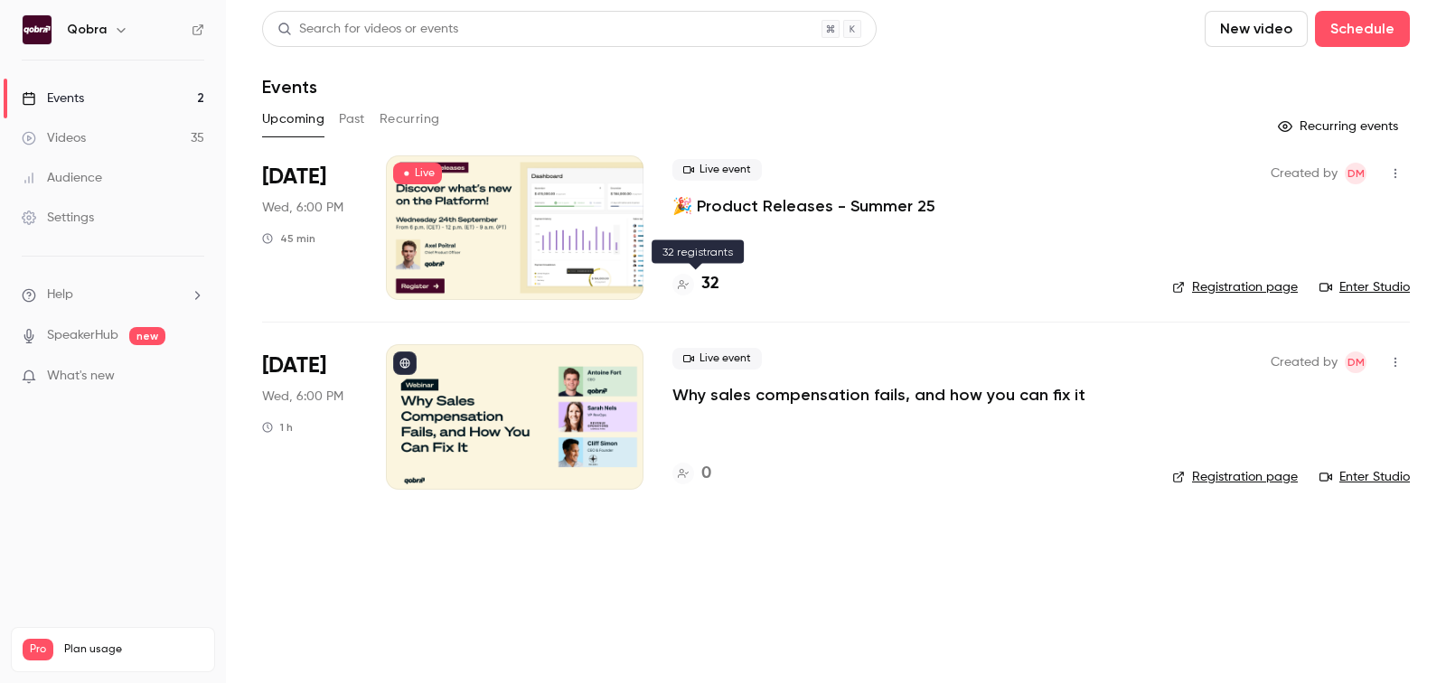
click at [715, 287] on h4 "32" at bounding box center [710, 284] width 18 height 24
click at [712, 284] on h4 "32" at bounding box center [710, 284] width 18 height 24
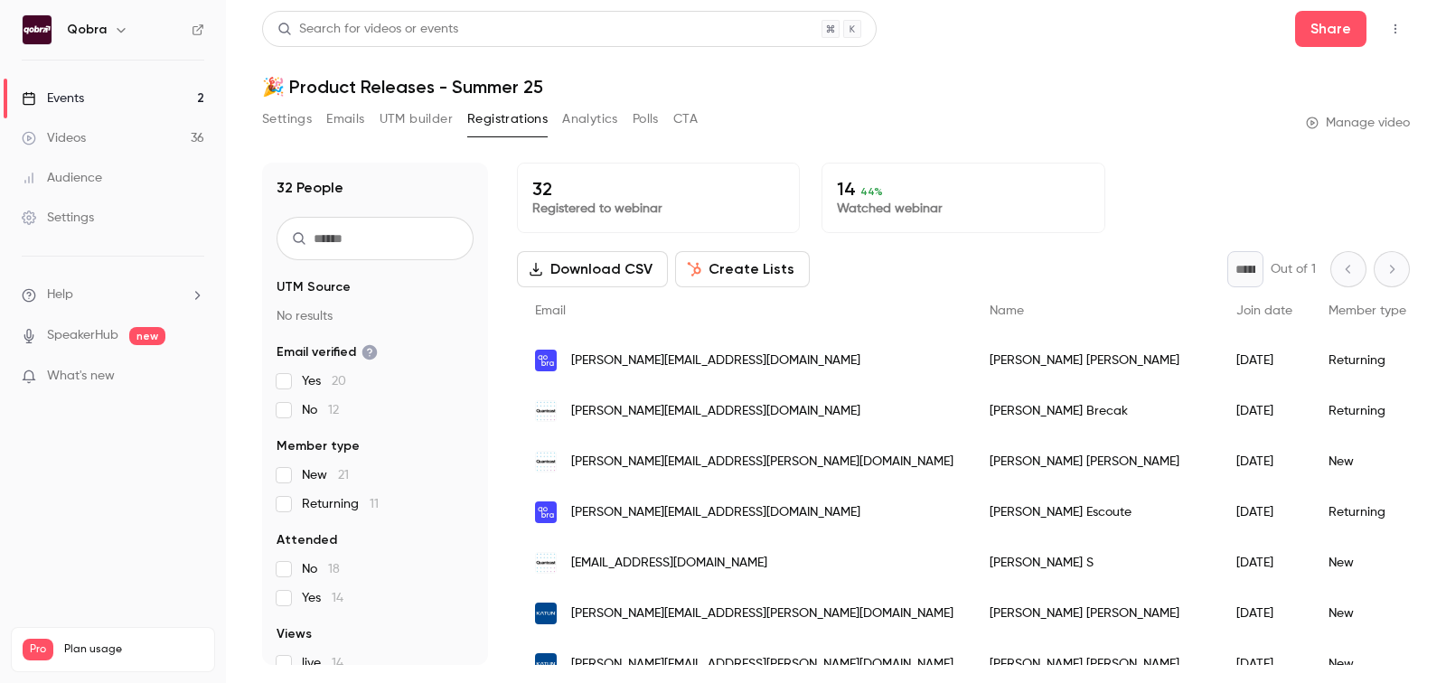
click at [610, 279] on button "Download CSV" at bounding box center [592, 269] width 151 height 36
click at [147, 103] on link "Events 2" at bounding box center [113, 99] width 226 height 40
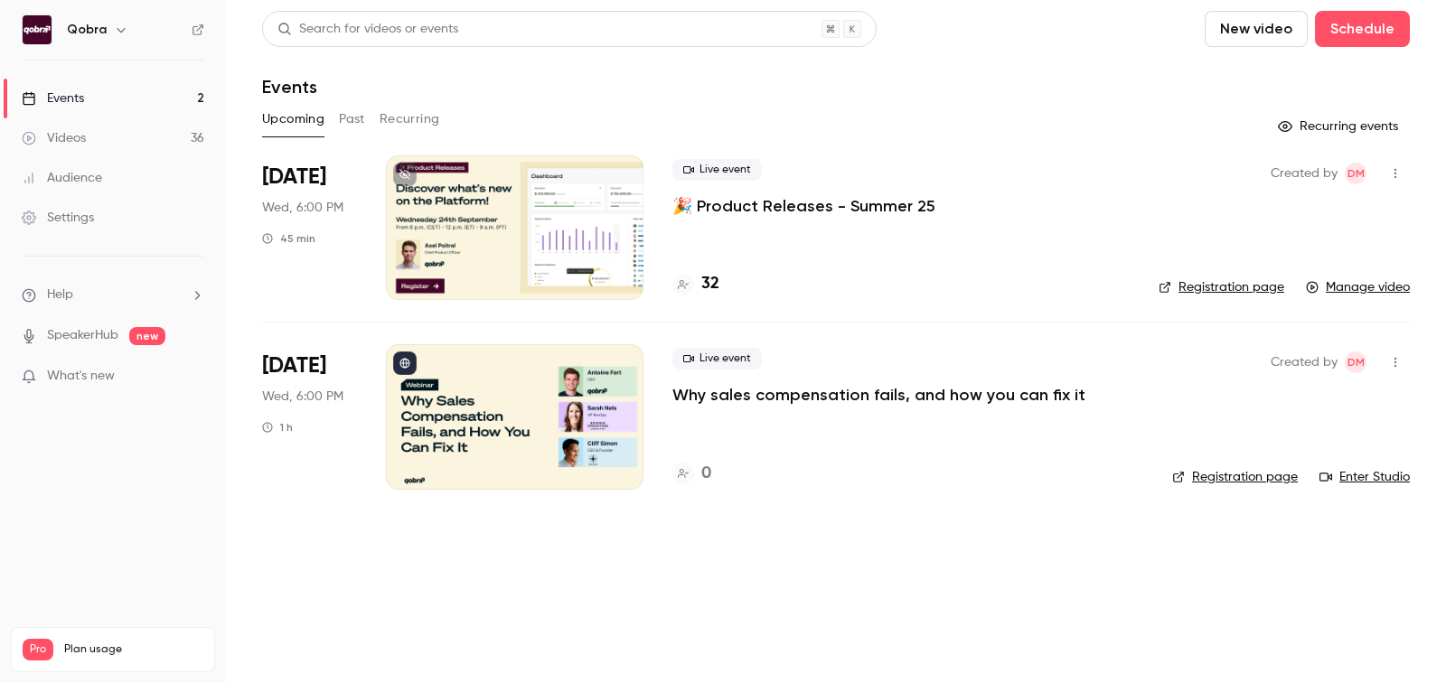
click at [360, 115] on button "Past" at bounding box center [352, 119] width 26 height 29
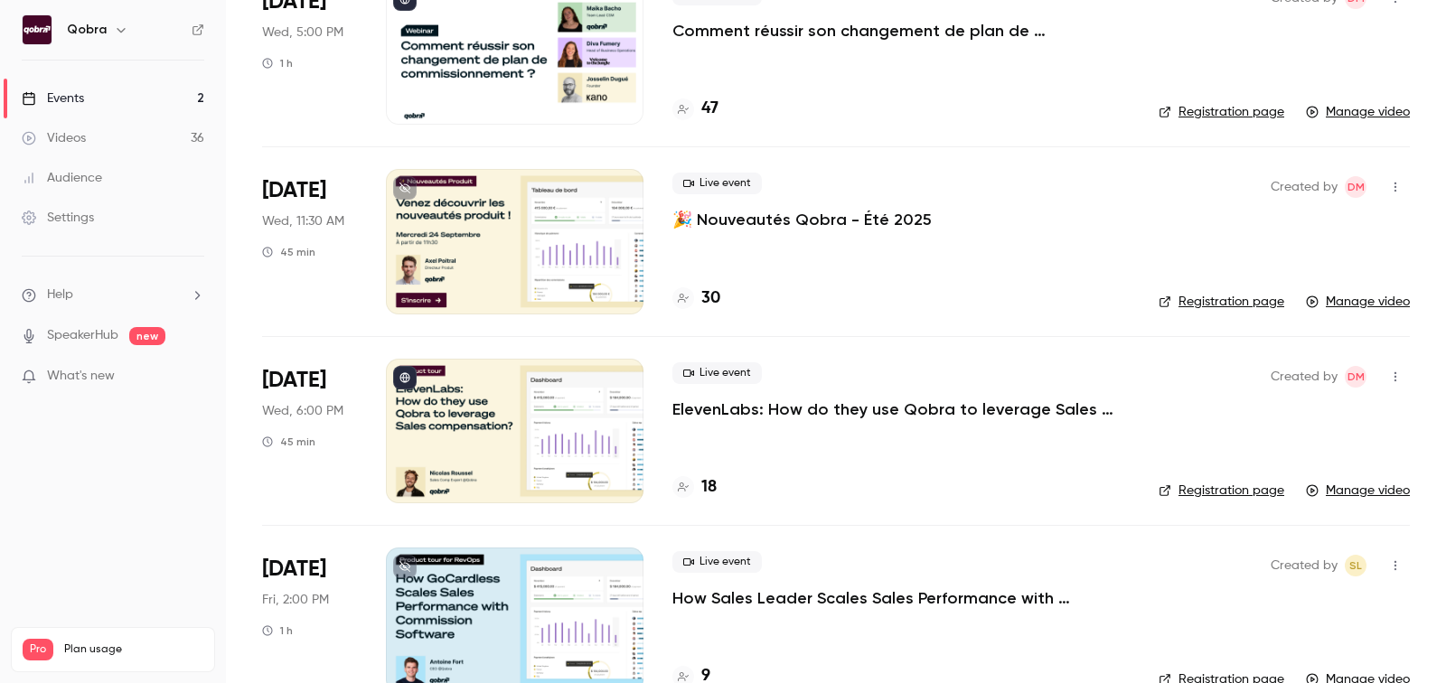
scroll to position [194, 0]
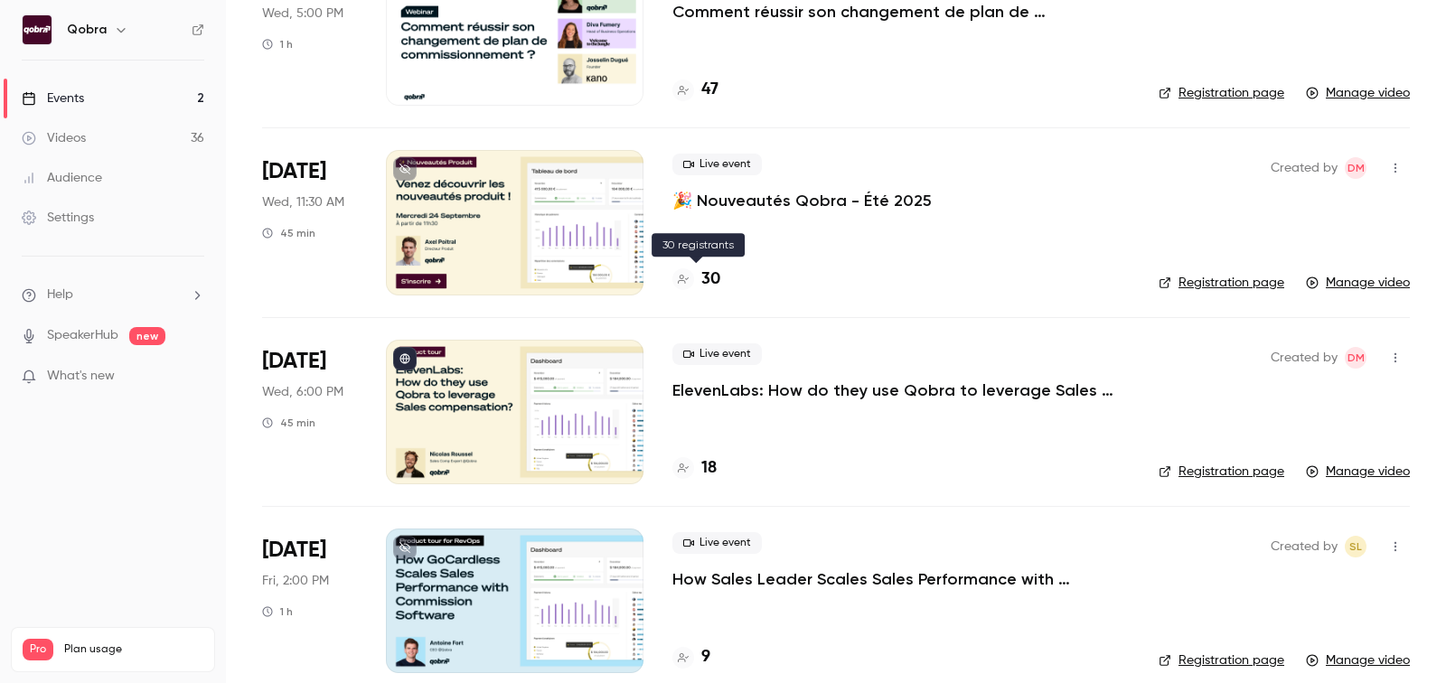
click at [709, 281] on h4 "30" at bounding box center [710, 279] width 19 height 24
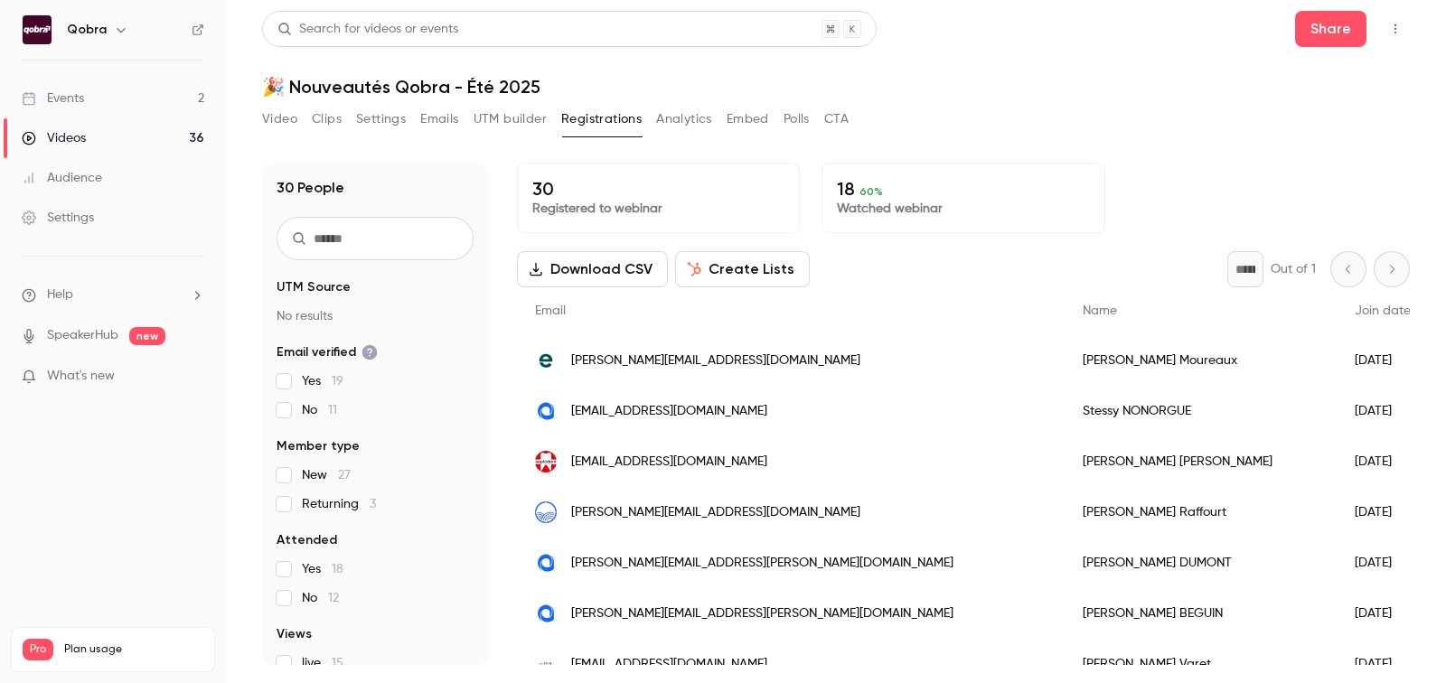
click at [620, 277] on button "Download CSV" at bounding box center [592, 269] width 151 height 36
click at [53, 106] on div "Events" at bounding box center [53, 98] width 62 height 18
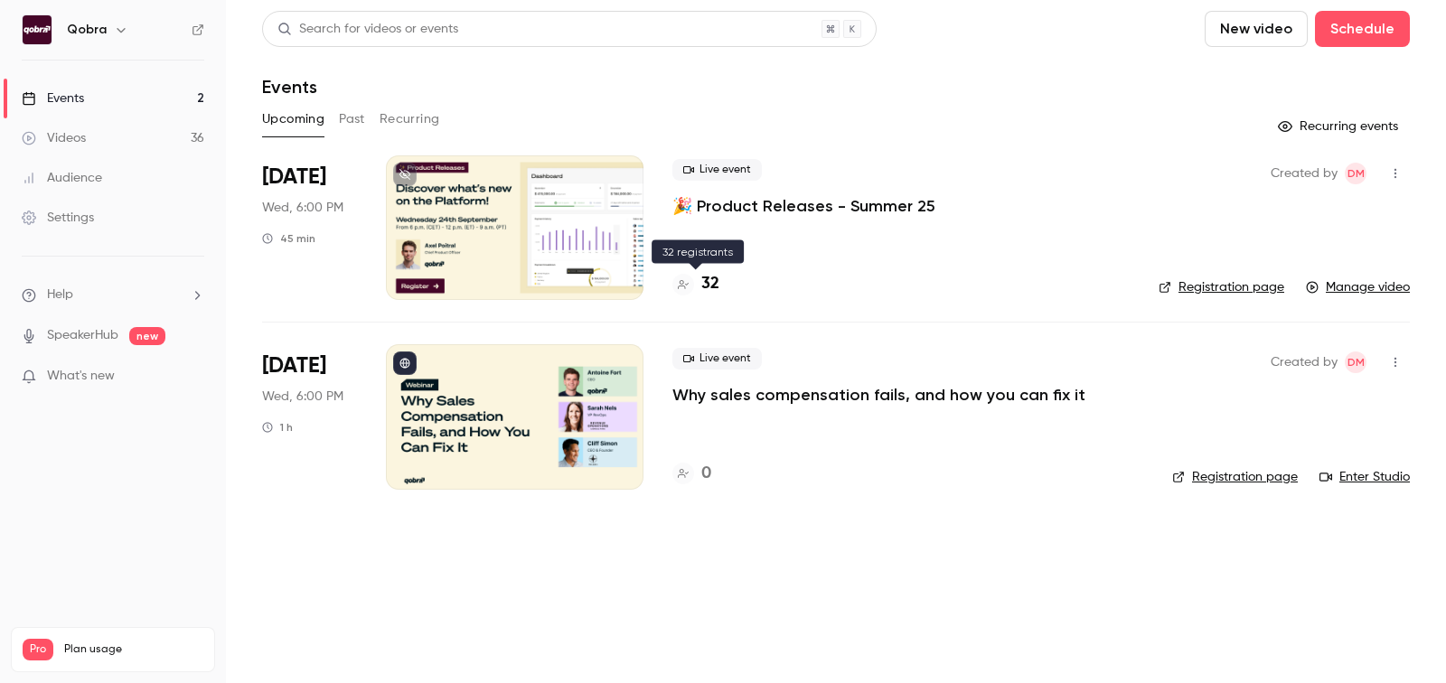
click at [715, 285] on h4 "32" at bounding box center [710, 284] width 18 height 24
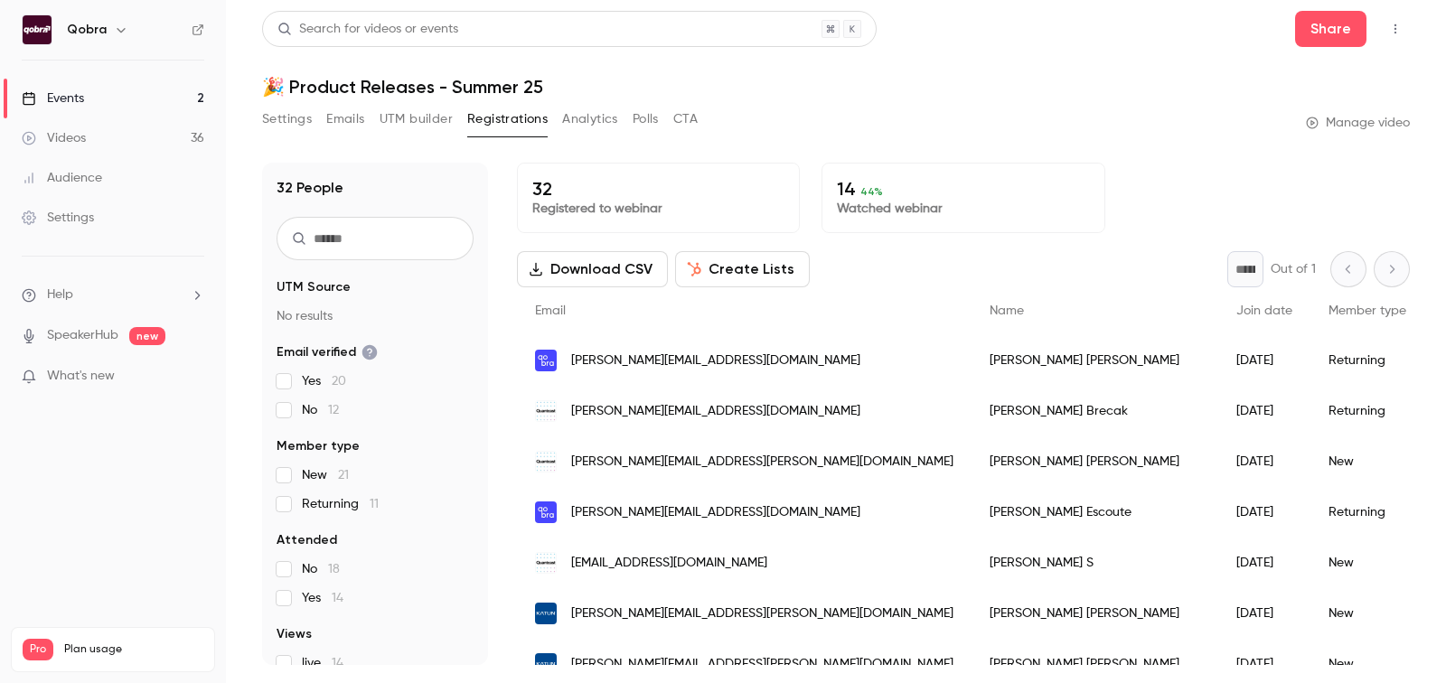
click at [896, 195] on p "14 44 %" at bounding box center [963, 189] width 252 height 22
click at [901, 220] on div "14 44 % Watched webinar" at bounding box center [962, 198] width 283 height 70
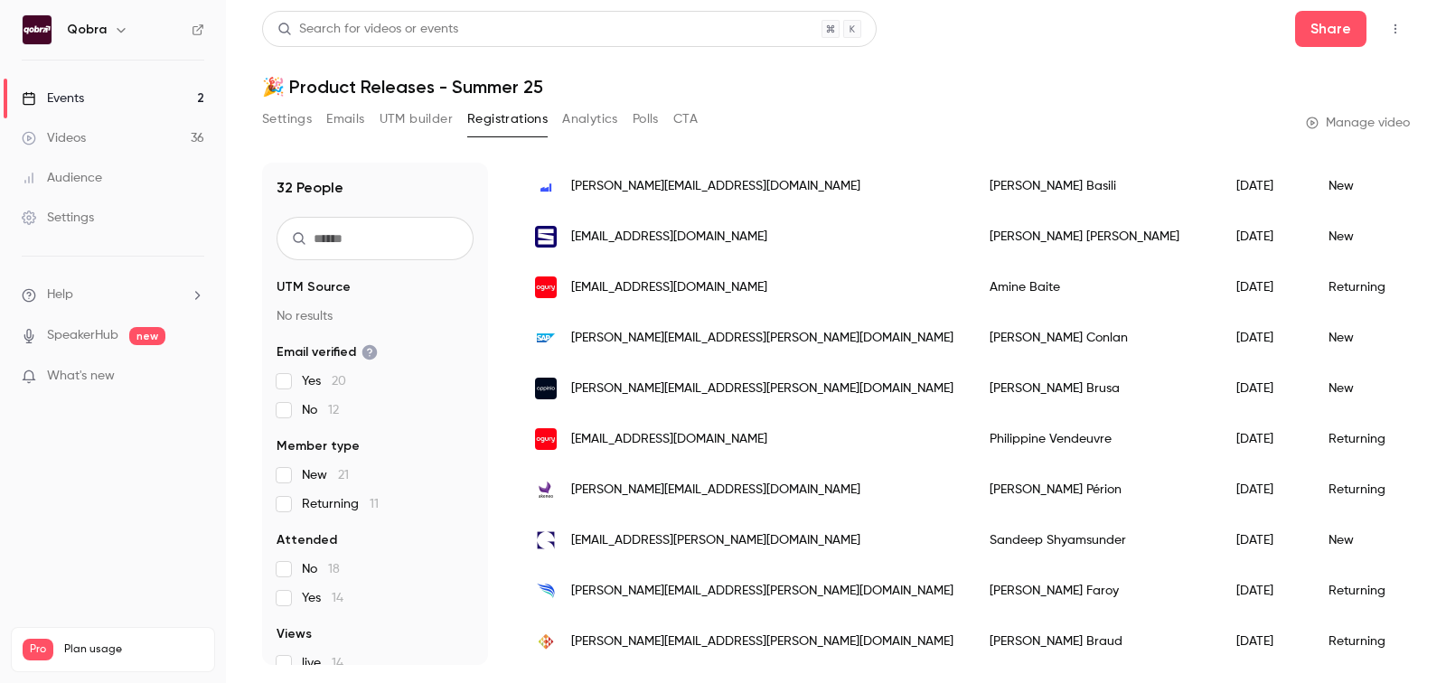
click at [81, 85] on link "Events 2" at bounding box center [113, 99] width 226 height 40
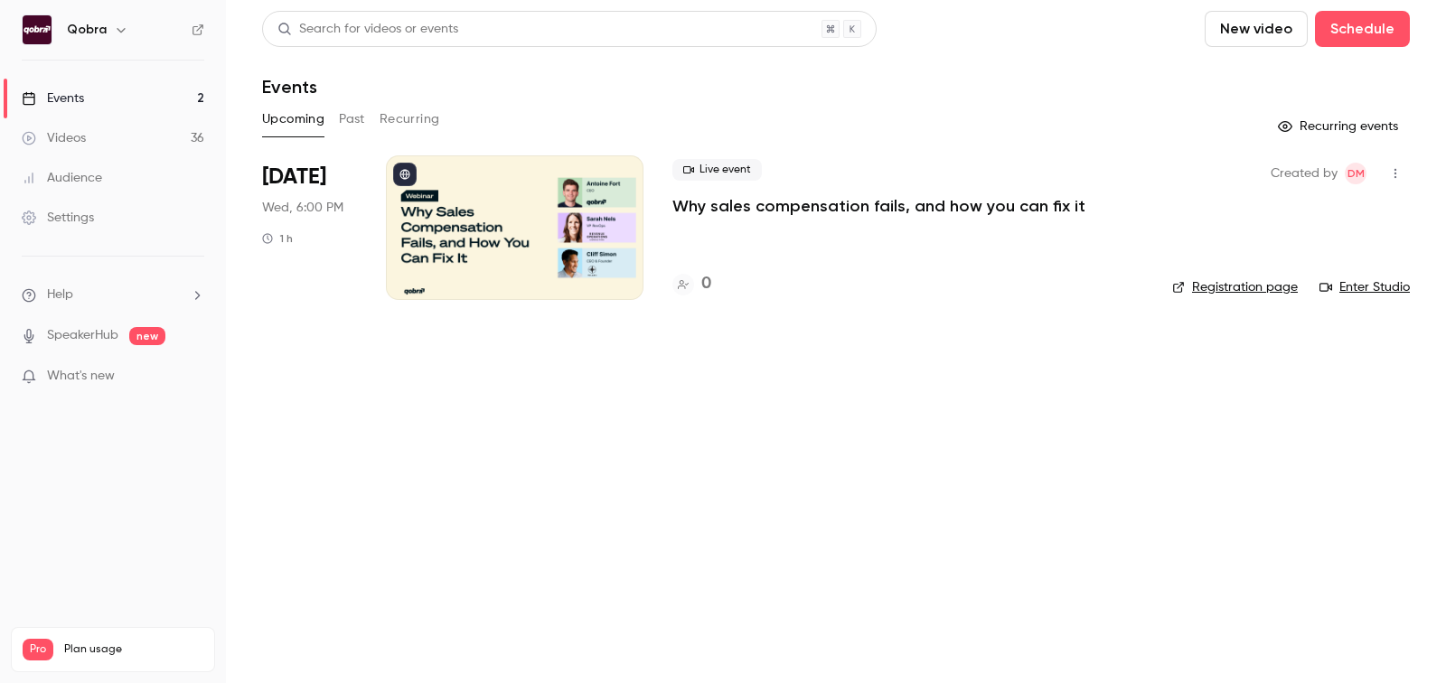
click at [1399, 173] on icon "button" at bounding box center [1395, 173] width 14 height 13
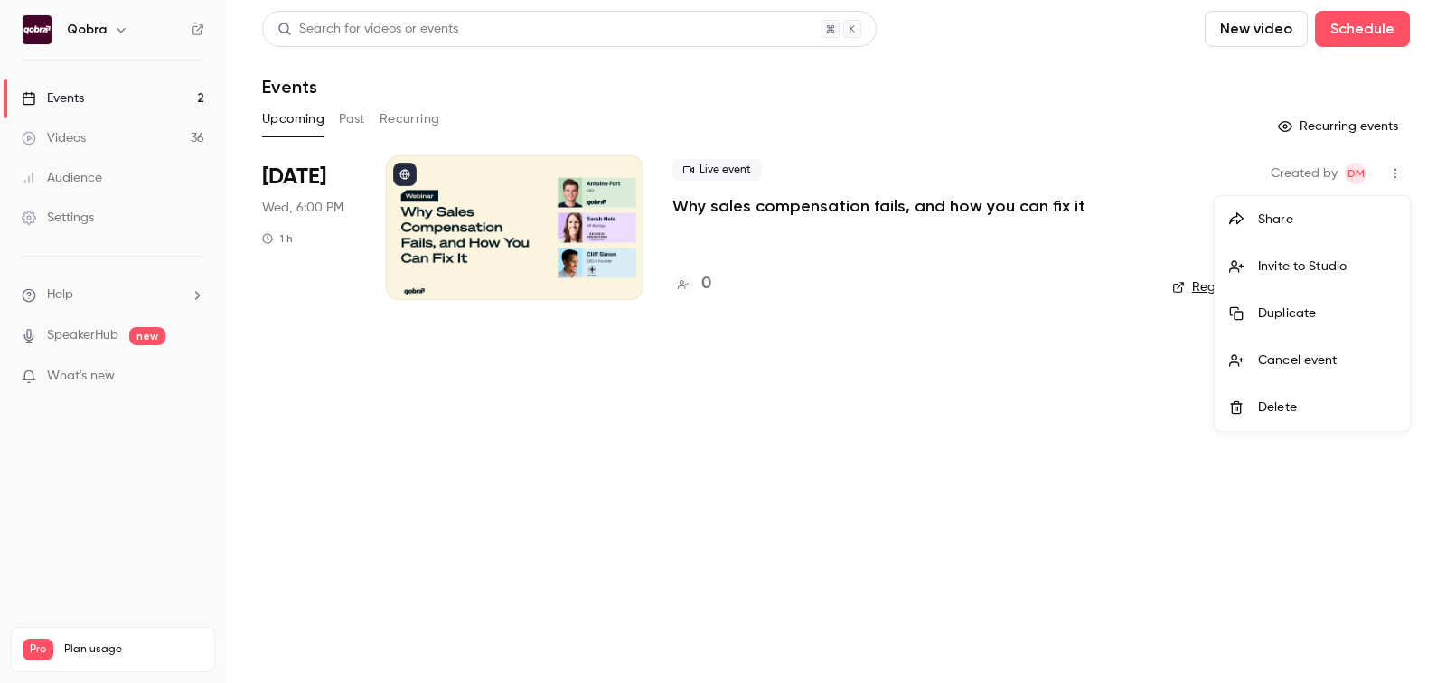
click at [778, 205] on div at bounding box center [723, 341] width 1446 height 683
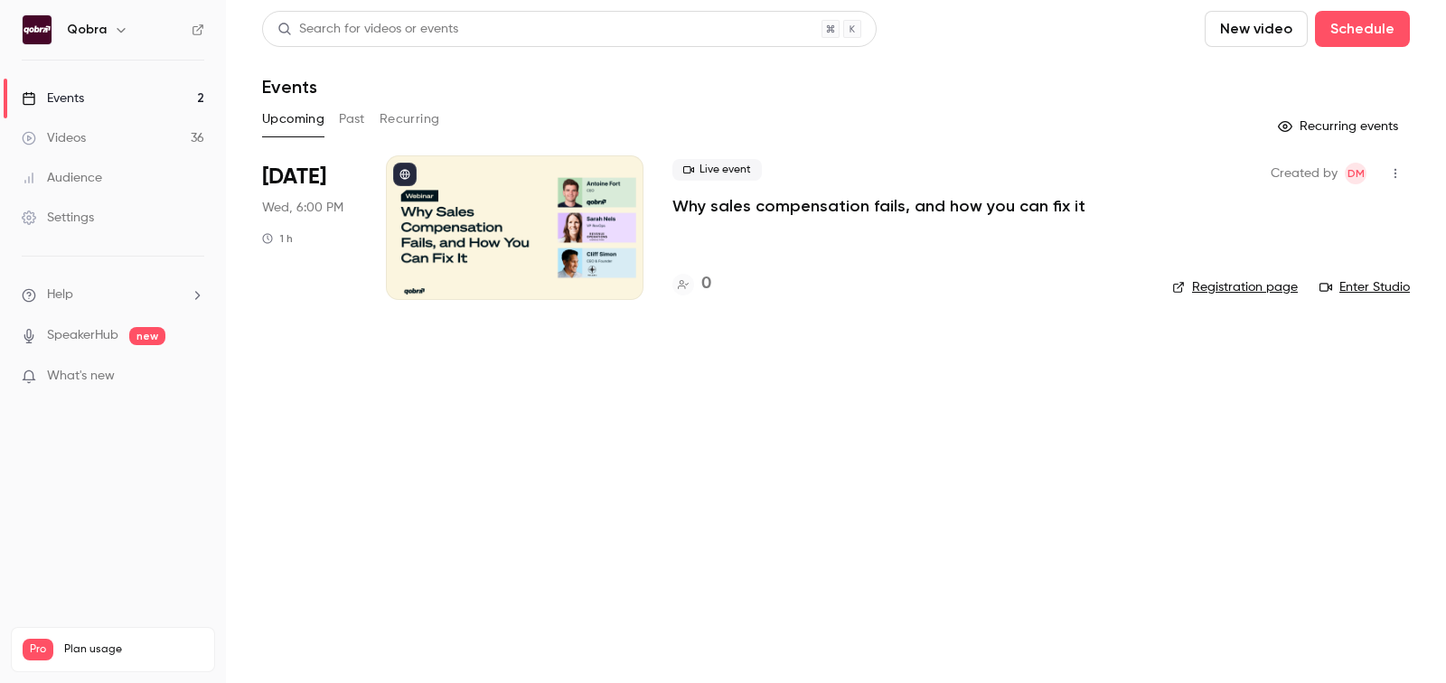
click at [303, 176] on span "[DATE]" at bounding box center [294, 177] width 64 height 29
click at [1255, 289] on link "Registration page" at bounding box center [1235, 287] width 126 height 18
